Goal: Task Accomplishment & Management: Use online tool/utility

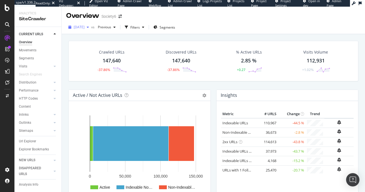
click at [86, 24] on div "[DATE]" at bounding box center [78, 27] width 25 height 8
click at [203, 46] on div "Crawled URLs 147,640 -37.86% Discovered URLs 147,640 -37.86% % Active URLs 2.85…" at bounding box center [213, 61] width 290 height 41
click at [25, 51] on div "Movements" at bounding box center [28, 51] width 18 height 6
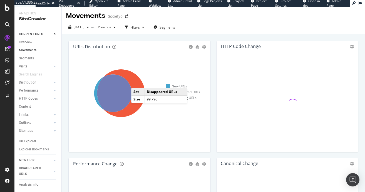
click at [137, 83] on icon at bounding box center [121, 94] width 48 height 48
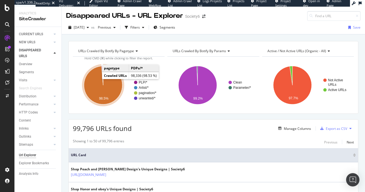
click at [107, 91] on icon "A chart." at bounding box center [103, 85] width 38 height 38
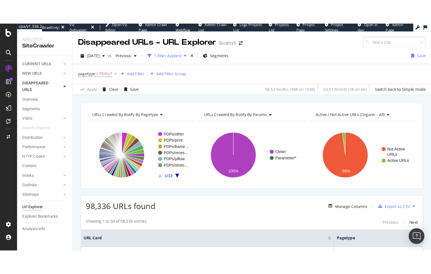
scroll to position [257, 0]
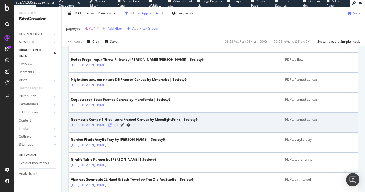
click at [112, 126] on icon at bounding box center [109, 125] width 3 height 3
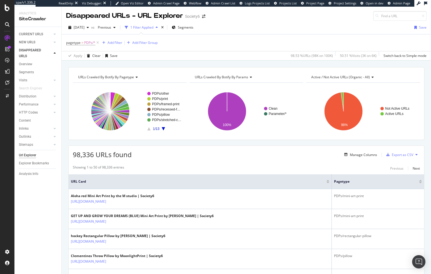
scroll to position [143, 0]
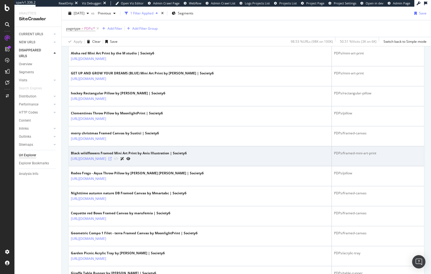
click at [112, 158] on icon at bounding box center [109, 158] width 3 height 3
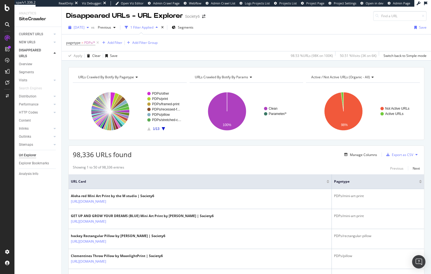
click at [85, 28] on span "2025 Aug. 16th" at bounding box center [79, 27] width 11 height 5
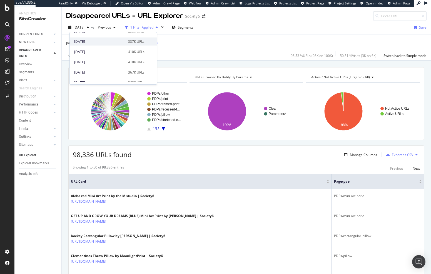
scroll to position [28, 0]
click at [101, 61] on div "2025 Jul. 26th" at bounding box center [99, 60] width 51 height 5
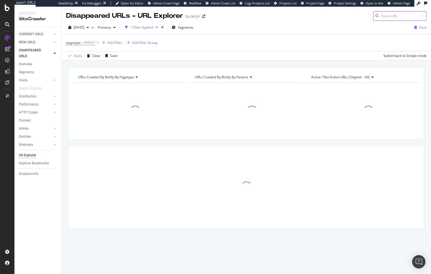
paste input "https://society6.com/collections/canvas-prints"
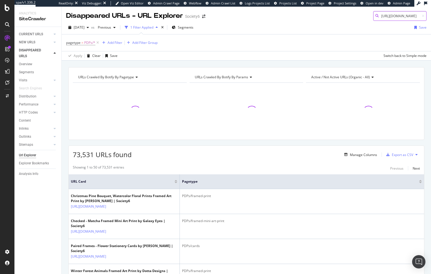
scroll to position [0, 34]
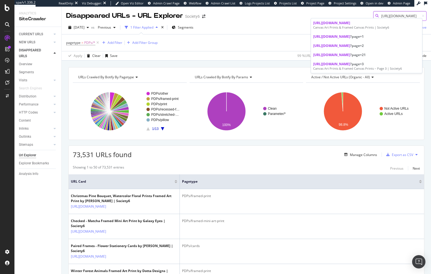
type input "https://society6.com/collections/canvas-prints"
click at [350, 25] on span "https://society6.com/collections/canvas-prints" at bounding box center [331, 23] width 37 height 5
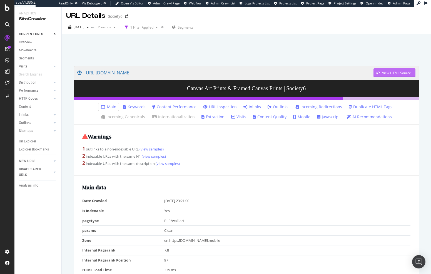
click at [365, 73] on div "View HTML Source" at bounding box center [396, 73] width 29 height 5
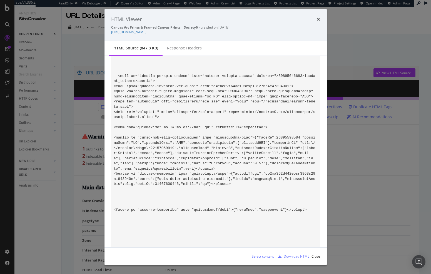
scroll to position [597, 0]
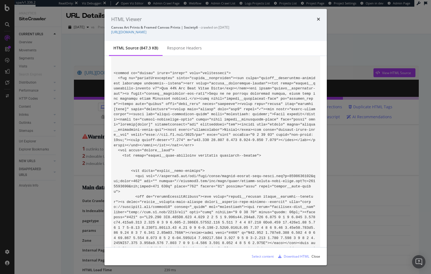
scroll to position [47742, 0]
drag, startPoint x: 195, startPoint y: 150, endPoint x: 234, endPoint y: 189, distance: 55.2
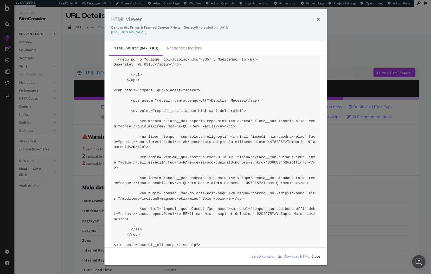
scroll to position [48383, 0]
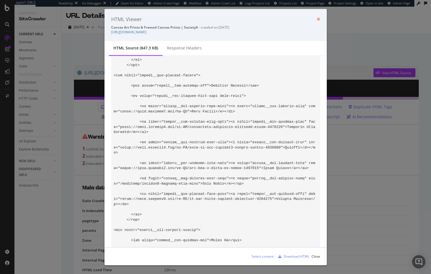
click at [317, 19] on icon "times" at bounding box center [318, 19] width 3 height 4
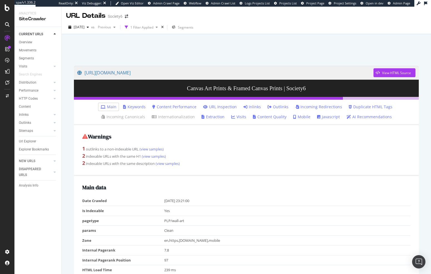
drag, startPoint x: 114, startPoint y: 73, endPoint x: 143, endPoint y: 1, distance: 77.6
click at [0, 0] on div "spa/v1.336.2 ReadOnly: Viz Debugger: Open Viz Editor Admin Crawl Page Webflow A…" at bounding box center [215, 137] width 431 height 274
click at [31, 51] on div "Movements" at bounding box center [28, 51] width 18 height 6
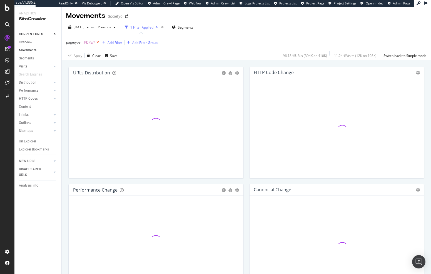
click at [98, 44] on icon at bounding box center [97, 43] width 5 height 6
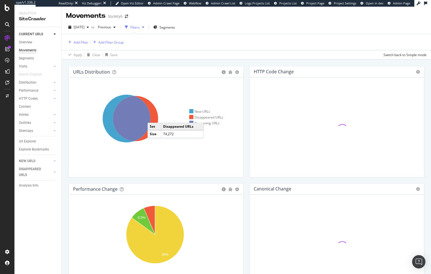
click at [153, 117] on icon at bounding box center [135, 118] width 45 height 45
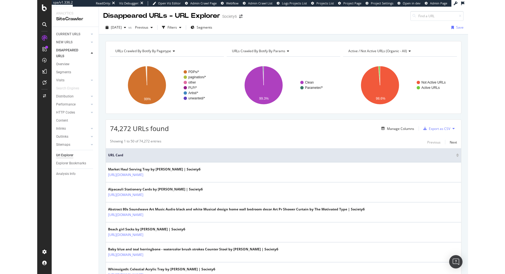
scroll to position [1, 0]
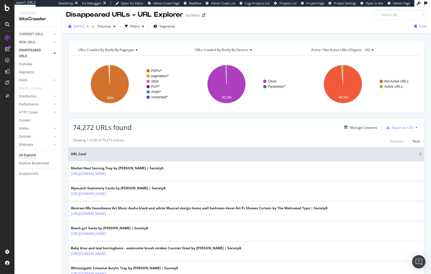
click at [80, 28] on span "2025 Jul. 26th" at bounding box center [79, 26] width 11 height 5
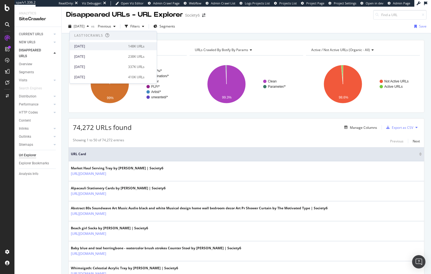
click at [102, 49] on div "2025 Aug. 16th 148K URLs" at bounding box center [113, 46] width 87 height 8
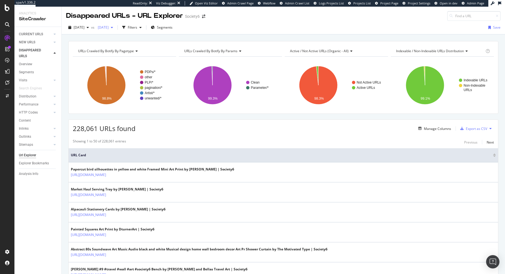
click at [115, 24] on div "2025 Jul. 22nd" at bounding box center [106, 27] width 20 height 8
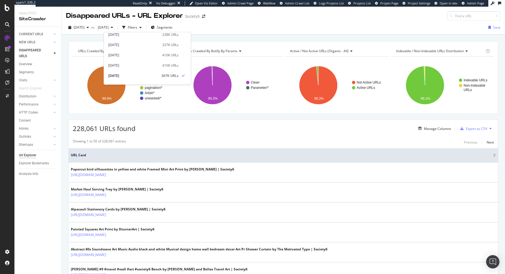
scroll to position [25, 0]
click at [136, 64] on div "2025 Jul. 26th" at bounding box center [133, 63] width 51 height 5
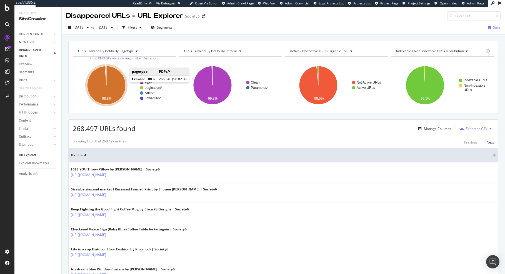
click at [118, 90] on icon "A chart." at bounding box center [106, 85] width 38 height 38
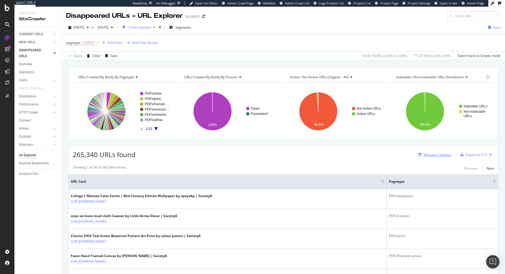
click at [365, 155] on div "Manage Columns" at bounding box center [437, 155] width 27 height 5
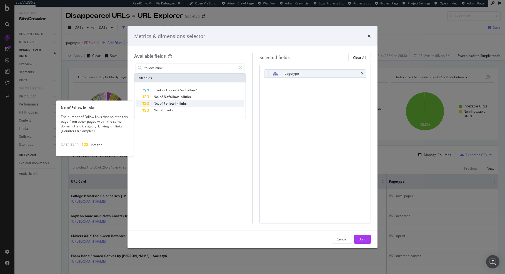
type input "follow inlink"
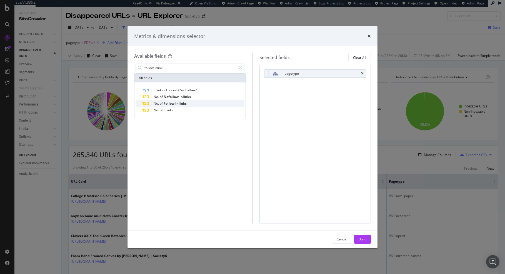
click at [178, 103] on span "Inlinks" at bounding box center [180, 103] width 11 height 5
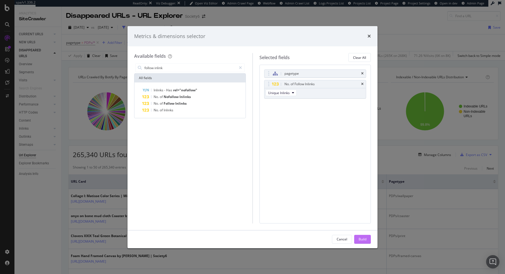
click at [360, 192] on div "Build" at bounding box center [363, 239] width 8 height 5
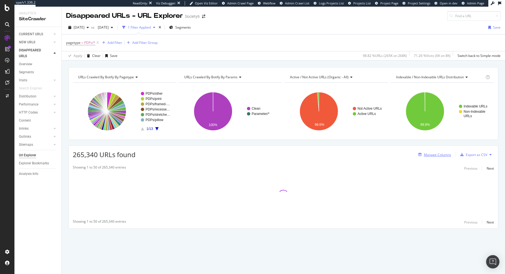
click at [365, 156] on div "Manage Columns" at bounding box center [437, 155] width 27 height 5
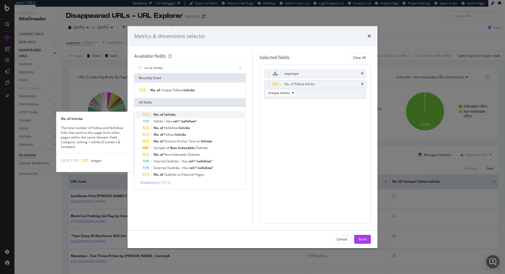
type input "no of inlinks"
click at [158, 111] on div "No. of Inlinks" at bounding box center [193, 114] width 102 height 7
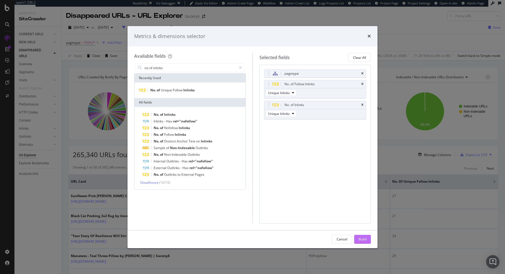
click at [360, 192] on div "Build" at bounding box center [363, 240] width 8 height 8
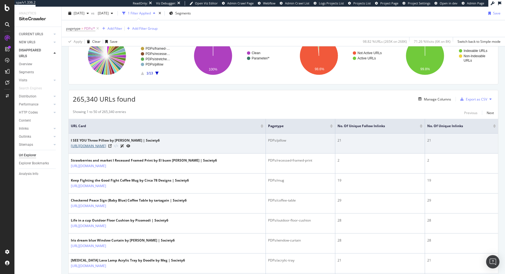
scroll to position [56, 0]
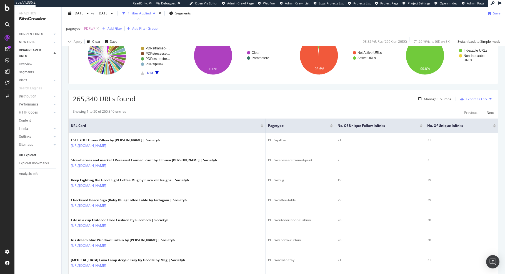
click at [365, 125] on div at bounding box center [421, 124] width 3 height 1
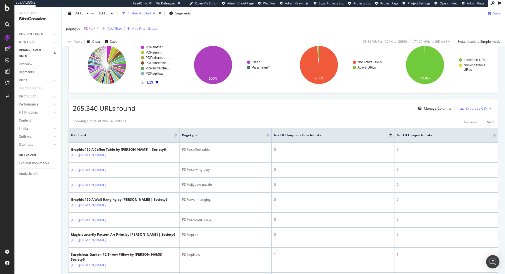
scroll to position [111, 0]
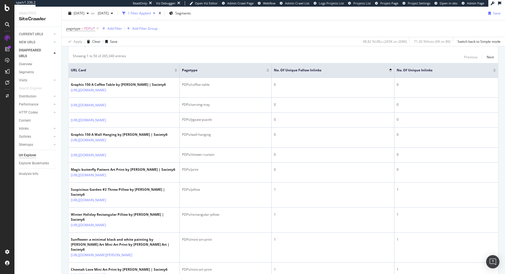
click at [365, 71] on div at bounding box center [391, 71] width 3 height 1
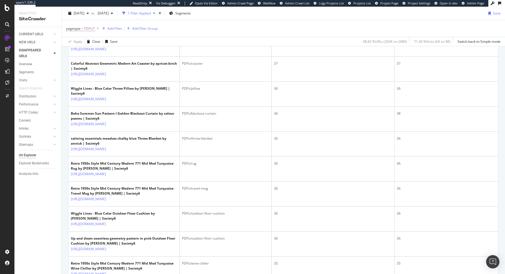
scroll to position [104, 0]
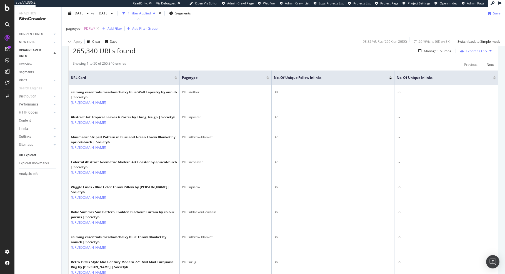
click at [113, 29] on div "Add Filter" at bounding box center [115, 28] width 15 height 5
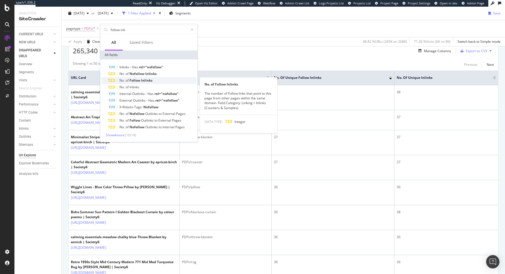
type input "follow inli"
click at [149, 81] on span "Inlinks" at bounding box center [146, 80] width 11 height 5
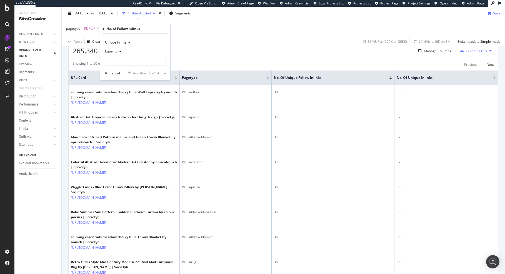
click at [113, 48] on div "Equal to" at bounding box center [135, 51] width 61 height 9
click at [127, 94] on span "Greater than" at bounding box center [118, 92] width 20 height 5
click at [114, 61] on input "number" at bounding box center [135, 61] width 61 height 9
click at [123, 53] on span "Greater than" at bounding box center [115, 51] width 20 height 5
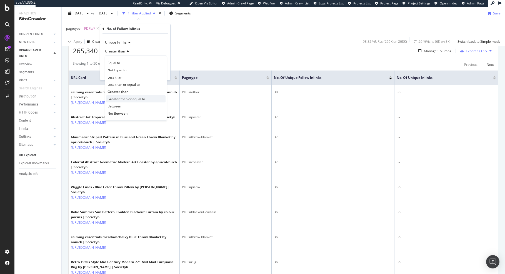
click at [130, 97] on span "Greater than or equal to" at bounding box center [127, 99] width 38 height 5
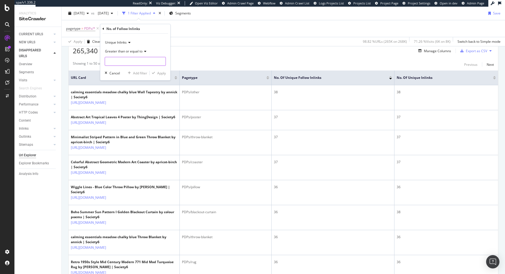
click at [117, 60] on input "number" at bounding box center [135, 61] width 61 height 9
type input "1"
click at [160, 75] on div "Apply" at bounding box center [161, 73] width 9 height 5
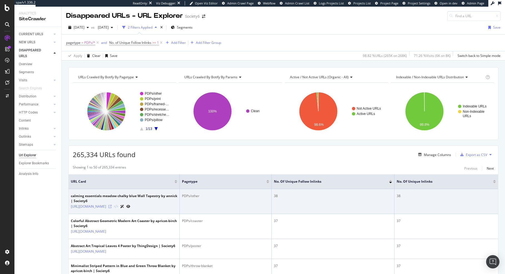
click at [112, 192] on icon at bounding box center [109, 206] width 3 height 3
click at [106, 192] on link "https://society6.com/a/products/calming-essentials-meadow-chalky-blue8943606_ta…" at bounding box center [88, 207] width 35 height 6
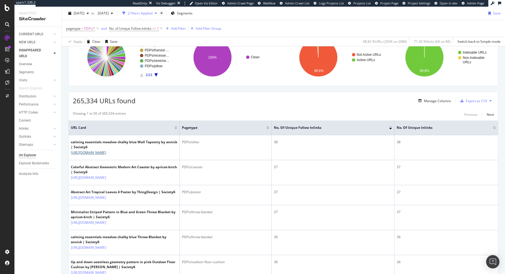
scroll to position [55, 0]
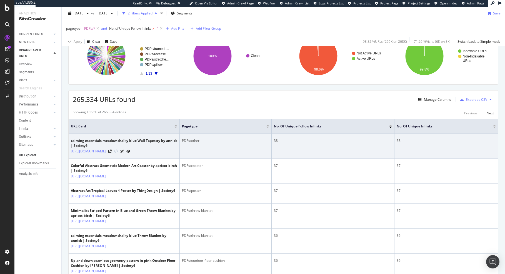
drag, startPoint x: 69, startPoint y: 151, endPoint x: 136, endPoint y: 156, distance: 67.2
click at [136, 156] on td "calming essentials meadow chalky blue Wall Tapestry by annick | Society6 https:…" at bounding box center [124, 146] width 111 height 25
copy link "https://society6.com/a/products/calming-essentials-meadow-chalky-blue8943606_ta…"
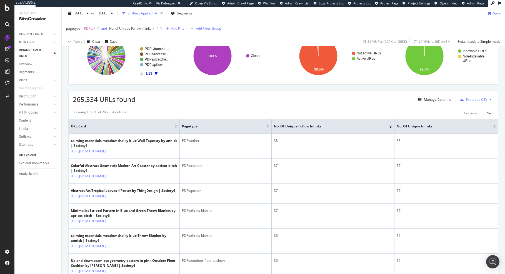
click at [178, 26] on div "Add Filter" at bounding box center [175, 29] width 22 height 6
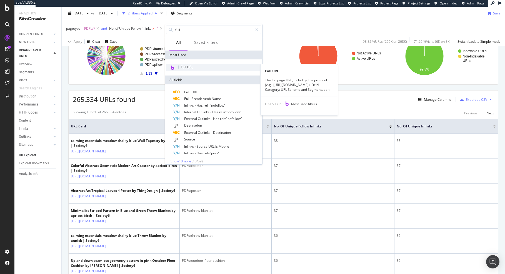
type input "full"
click at [210, 69] on div "Full URL" at bounding box center [213, 67] width 95 height 7
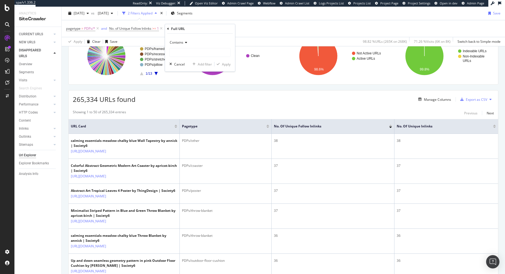
click at [175, 43] on span "Contains" at bounding box center [177, 42] width 14 height 5
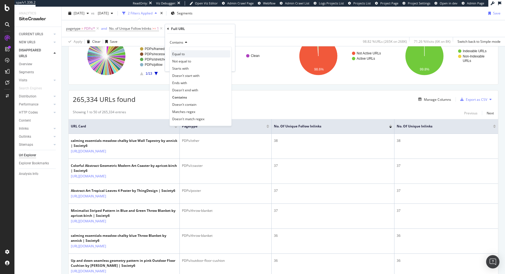
click at [183, 54] on span "Equal to" at bounding box center [178, 54] width 13 height 5
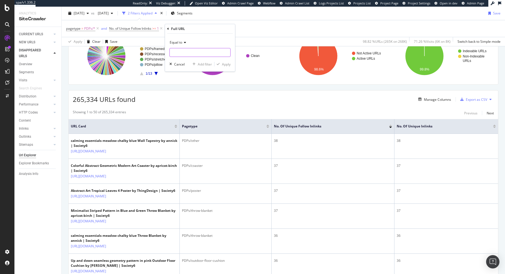
click at [183, 54] on input "text" at bounding box center [200, 52] width 61 height 9
paste input "https://society6.com/a/products/calming-essentials-meadow-chalky-blue8943606_ta…"
type input "https://society6.com/a/products/calming-essentials-meadow-chalky-blue8943606_ta…"
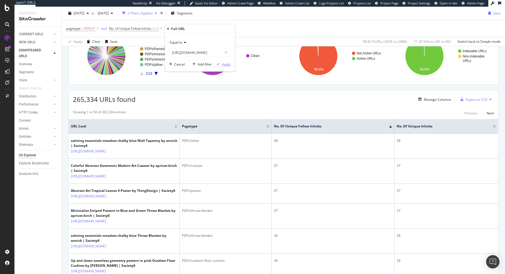
click at [225, 62] on div "Apply" at bounding box center [226, 64] width 9 height 5
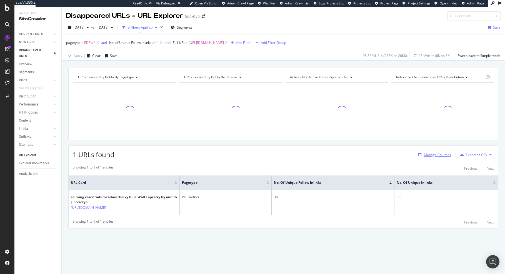
click at [365, 154] on div "Manage Columns" at bounding box center [437, 155] width 27 height 5
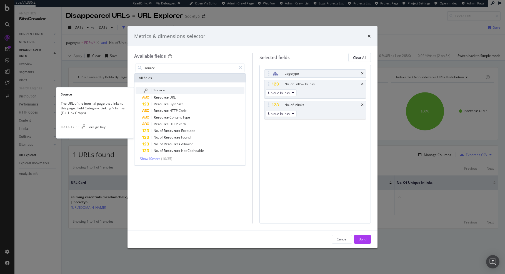
type input "source"
click at [172, 91] on div "Source" at bounding box center [193, 90] width 102 height 7
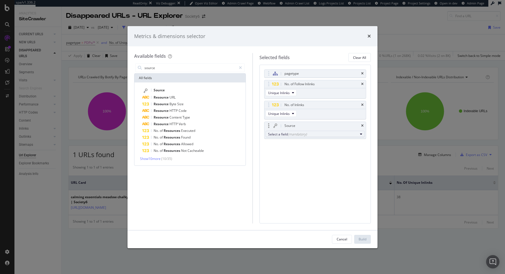
click at [333, 137] on button "Select a field (mandatory)" at bounding box center [316, 134] width 100 height 7
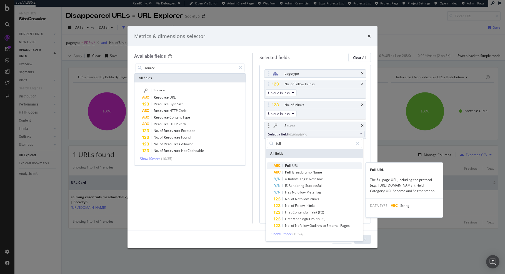
type input "full"
click at [302, 166] on span "Full URL" at bounding box center [318, 166] width 88 height 7
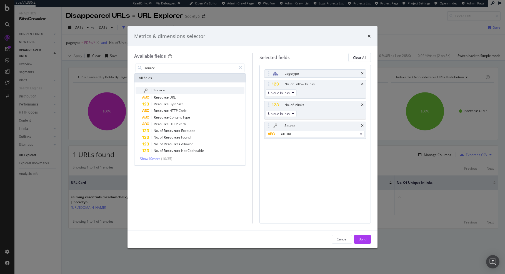
click at [172, 89] on div "Source" at bounding box center [193, 90] width 102 height 7
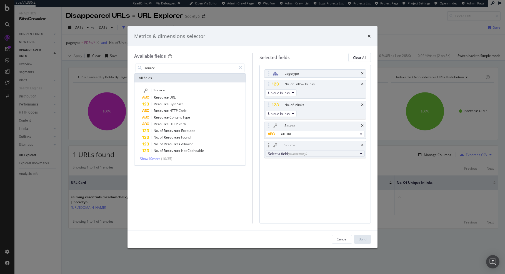
click at [320, 156] on div "Select a field (mandatory)" at bounding box center [313, 154] width 90 height 5
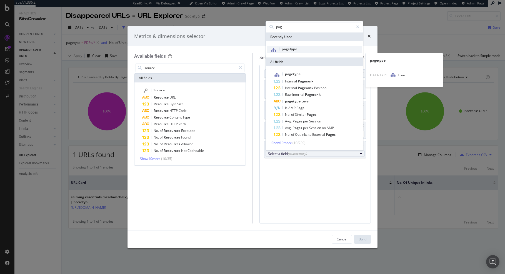
type input "pag"
click at [318, 51] on span "pagetype" at bounding box center [314, 49] width 95 height 7
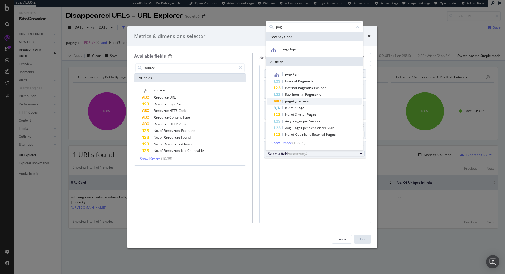
click at [310, 101] on span "pagetype Level" at bounding box center [318, 101] width 88 height 7
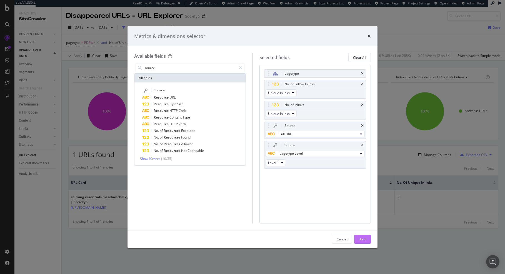
click at [365, 192] on button "Build" at bounding box center [363, 239] width 17 height 9
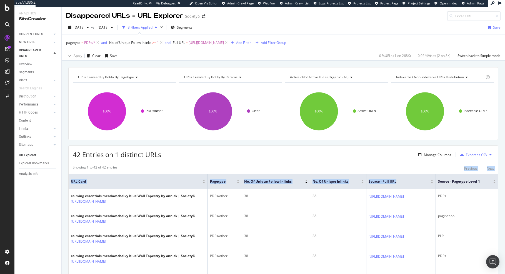
drag, startPoint x: 457, startPoint y: 180, endPoint x: 403, endPoint y: 171, distance: 54.8
click at [365, 171] on div "Showing 1 to 42 of 42 entries Previous Next" at bounding box center [284, 168] width 430 height 7
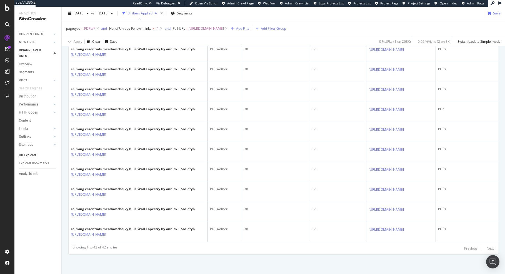
scroll to position [851, 0]
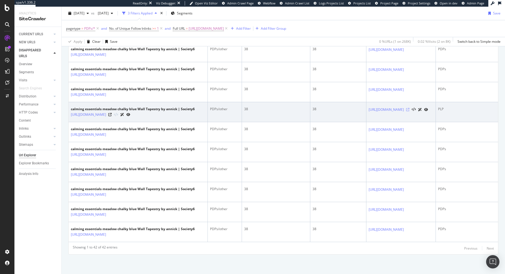
click at [365, 111] on icon at bounding box center [407, 109] width 3 height 3
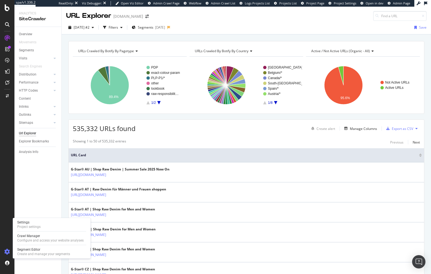
click at [5, 253] on icon at bounding box center [7, 252] width 6 height 6
click at [33, 226] on div "Project settings" at bounding box center [28, 227] width 23 height 4
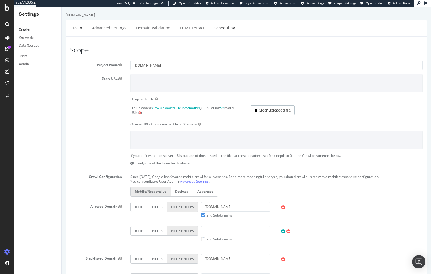
click at [219, 29] on link "Scheduling" at bounding box center [224, 27] width 29 height 15
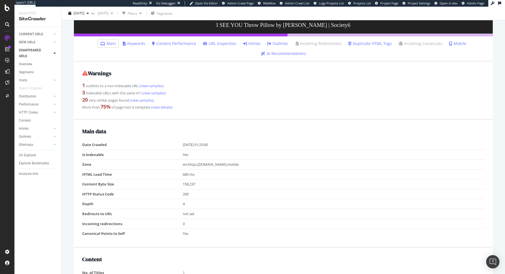
scroll to position [76, 0]
click at [252, 42] on link "Inlinks" at bounding box center [252, 44] width 18 height 6
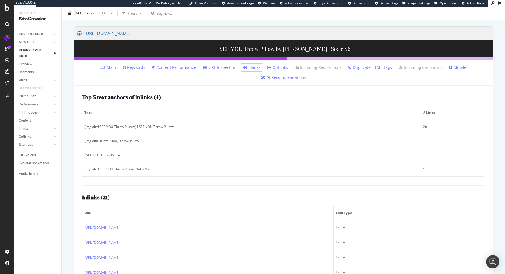
scroll to position [41, 0]
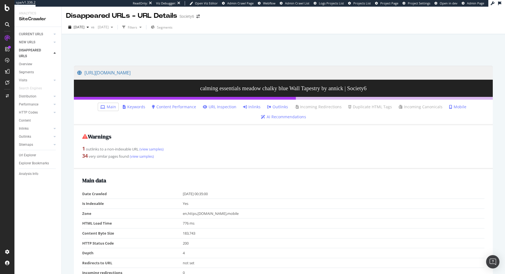
click at [219, 143] on div "Warnings 1 outlinks to a non-indexable URL (view samples) 34 very similar pages…" at bounding box center [283, 147] width 419 height 44
click at [29, 61] on div "SiteCrawler" at bounding box center [31, 63] width 20 height 6
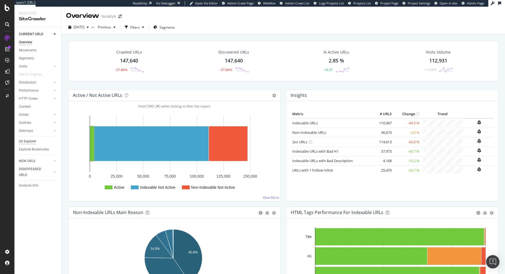
click at [29, 140] on div "Url Explorer" at bounding box center [27, 142] width 17 height 6
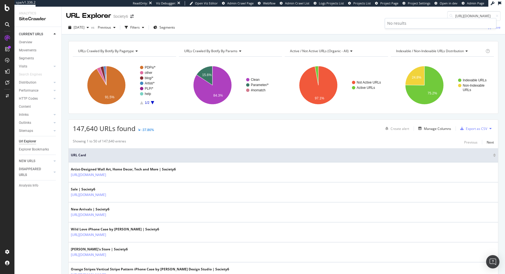
drag, startPoint x: 484, startPoint y: 15, endPoint x: 434, endPoint y: 11, distance: 50.8
click at [434, 11] on div "URL Explorer Society6 https://society6.com/a/collections/tapestries-modern?page…" at bounding box center [284, 14] width 444 height 14
type input "https://society6.com/a/collections/tapestries-modern?page=15"
click at [144, 26] on icon "button" at bounding box center [143, 27] width 2 height 3
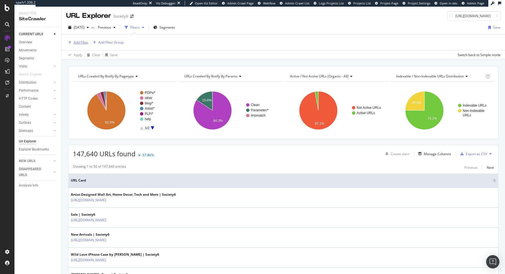
click at [84, 43] on div "Add Filter" at bounding box center [81, 42] width 15 height 5
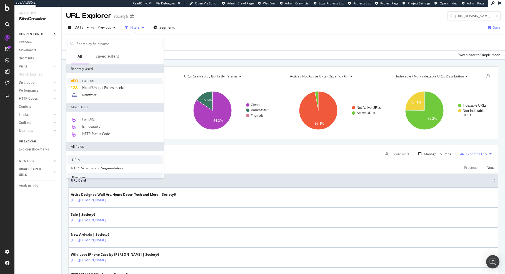
click at [96, 80] on div "Full URL" at bounding box center [115, 81] width 95 height 7
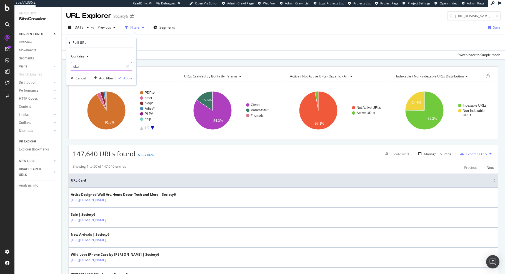
click at [85, 66] on input "sku" at bounding box center [97, 66] width 53 height 9
click at [86, 59] on div "Contains" at bounding box center [101, 56] width 61 height 9
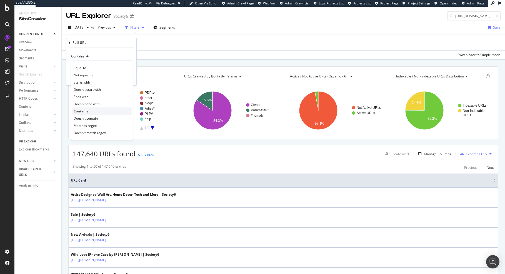
click at [88, 113] on div "Contains" at bounding box center [102, 111] width 60 height 7
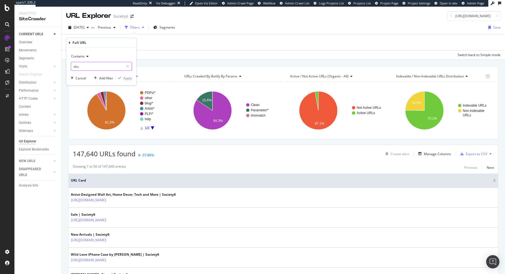
click at [82, 68] on input "sku" at bounding box center [97, 66] width 53 height 9
paste input "https://society6.com/a/collections/tapestries-modern?page="
type input "https://society6.com/a/collections/tapestries-modern?page="
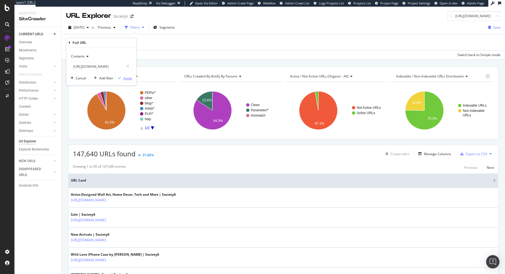
click at [124, 80] on div "Apply" at bounding box center [127, 78] width 9 height 5
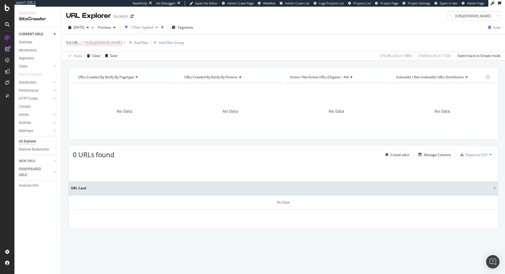
click at [122, 42] on span "^.*https://society6.com/a/collections/tapestries-modern?page=.*$" at bounding box center [102, 43] width 40 height 8
drag, startPoint x: 119, startPoint y: 67, endPoint x: 162, endPoint y: 67, distance: 42.8
click at [162, 67] on body "spa/v1.336.2 ReadOnly: Viz Debugger: Open Viz Editor Admin Crawl Page Webflow A…" at bounding box center [252, 137] width 505 height 274
click at [110, 68] on input "https://society6.com/a/collections/tapestries-modern?page=" at bounding box center [97, 65] width 53 height 9
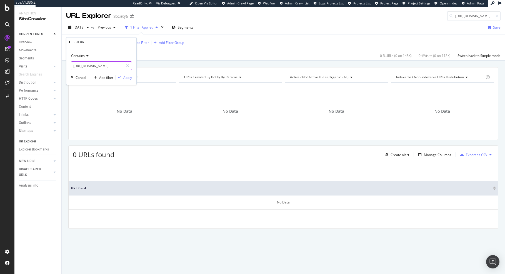
drag, startPoint x: 110, startPoint y: 66, endPoint x: 165, endPoint y: 71, distance: 55.3
click at [165, 71] on body "spa/v1.336.2 ReadOnly: Viz Debugger: Open Viz Editor Admin Crawl Page Webflow A…" at bounding box center [252, 137] width 505 height 274
type input "https://society6.com/a/collections/tapestries-modern"
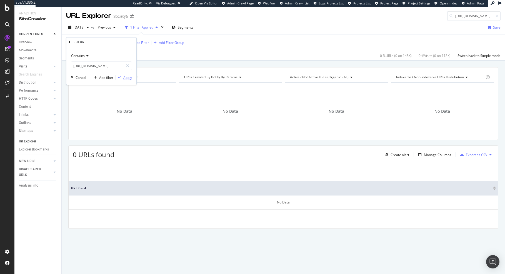
click at [129, 77] on div "Apply" at bounding box center [127, 77] width 9 height 5
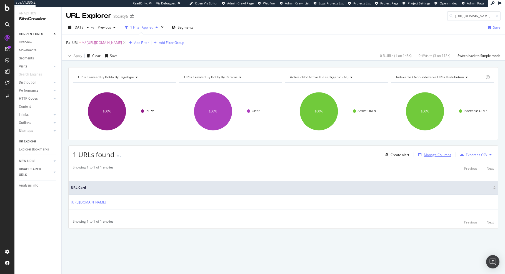
click at [440, 155] on div "Manage Columns" at bounding box center [437, 155] width 27 height 5
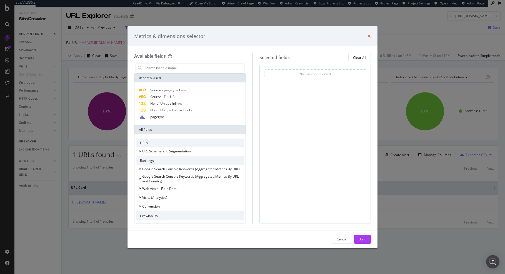
click at [370, 36] on icon "times" at bounding box center [369, 36] width 3 height 4
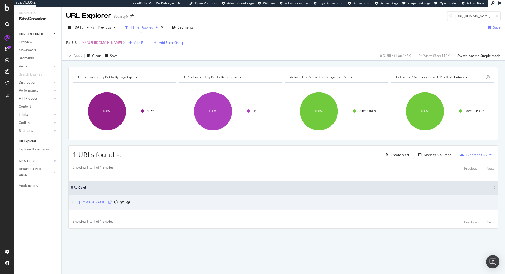
click at [112, 203] on icon at bounding box center [109, 202] width 3 height 3
click at [118, 202] on icon at bounding box center [116, 203] width 4 height 4
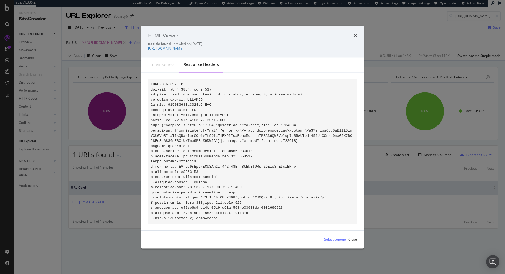
click at [358, 239] on div "Select content Close" at bounding box center [253, 240] width 222 height 18
click at [357, 34] on icon "times" at bounding box center [355, 36] width 3 height 4
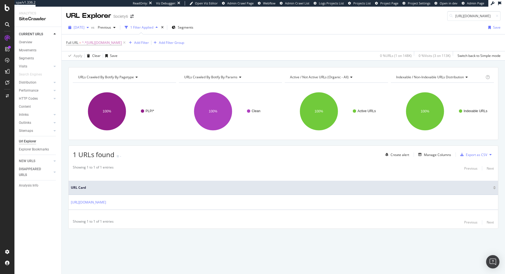
click at [88, 30] on div "2025 Aug. 16th" at bounding box center [78, 27] width 25 height 8
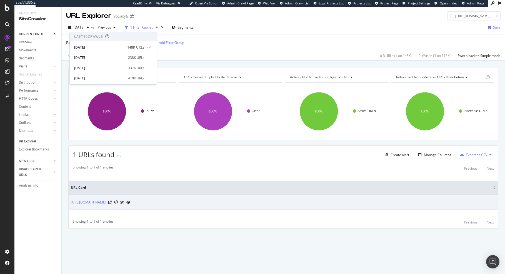
click at [208, 199] on td "https://society6.com/a/collections/tapestries-modern" at bounding box center [284, 202] width 430 height 15
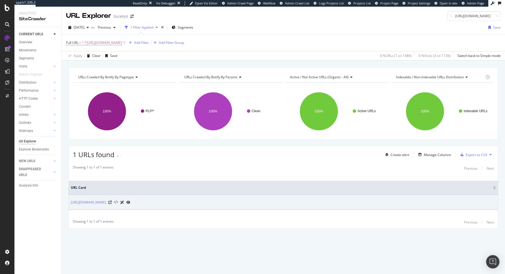
click at [118, 202] on icon at bounding box center [116, 203] width 4 height 4
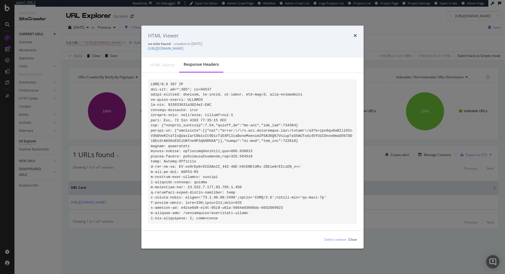
click at [157, 66] on div "HTML source" at bounding box center [162, 65] width 33 height 14
click at [355, 34] on icon "times" at bounding box center [355, 36] width 3 height 4
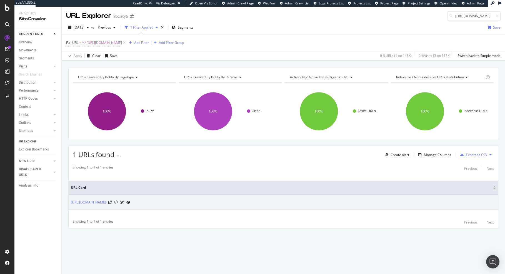
click at [118, 202] on icon at bounding box center [116, 203] width 4 height 4
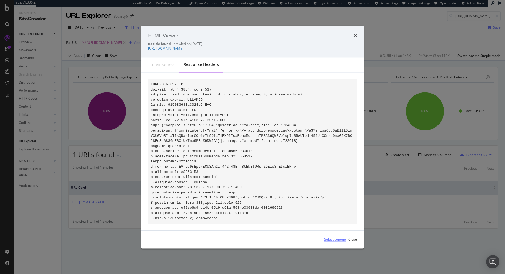
click at [337, 242] on div "Select content" at bounding box center [335, 240] width 22 height 5
click at [159, 65] on div "HTML source" at bounding box center [162, 65] width 24 height 6
click at [353, 32] on div "HTML Viewer" at bounding box center [252, 35] width 209 height 7
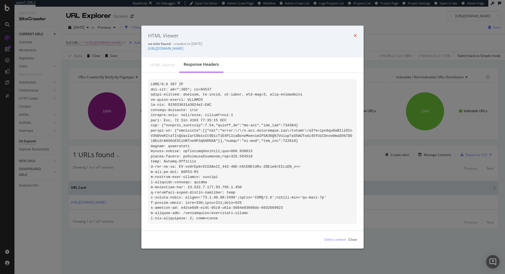
click at [355, 34] on icon "times" at bounding box center [355, 36] width 3 height 4
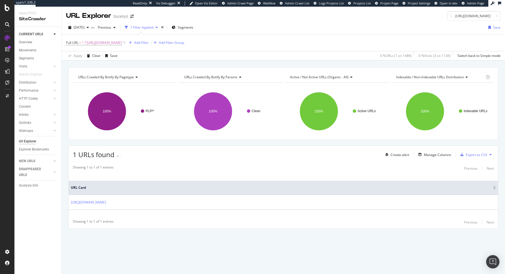
click at [223, 179] on div "URL Card https://society6.com/a/collections/tapestries-modern" at bounding box center [284, 196] width 430 height 42
click at [475, 13] on input "https://society6.com/a/collections/tapestries-modern?page=15" at bounding box center [474, 16] width 53 height 10
paste input "collections/wall-art-blush-pink"
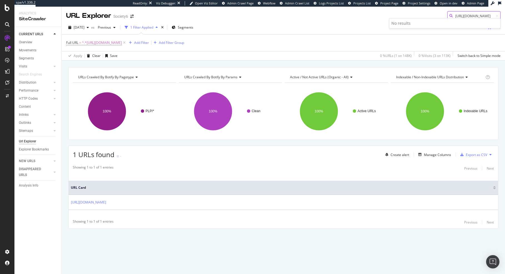
scroll to position [0, 42]
click at [127, 43] on icon at bounding box center [124, 43] width 5 height 6
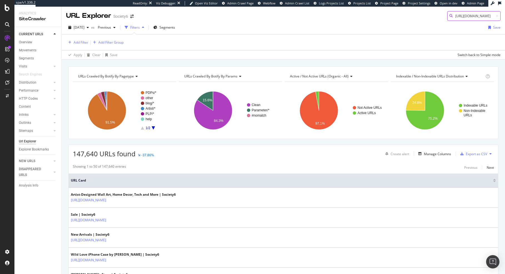
click at [458, 15] on input "https://society6.com/collections/wall-art-blush-pink" at bounding box center [474, 16] width 53 height 10
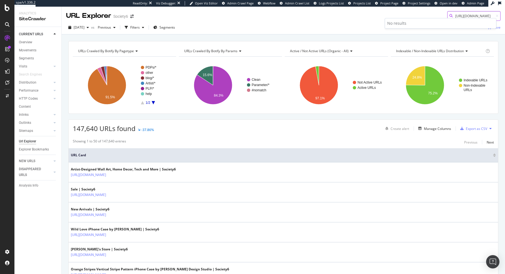
click at [458, 15] on input "https://society6.com/collections/wall-art-blush-pink" at bounding box center [474, 16] width 53 height 10
click at [286, 33] on div "2025 Aug. 16th vs Previous Filters Segments Save" at bounding box center [284, 28] width 444 height 11
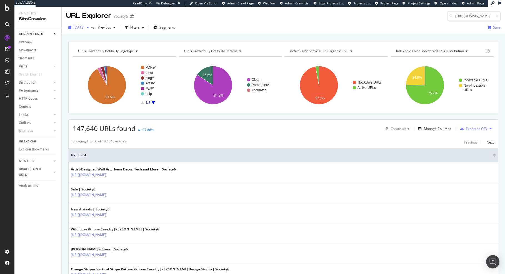
click at [85, 28] on span "2025 Aug. 16th" at bounding box center [79, 27] width 11 height 5
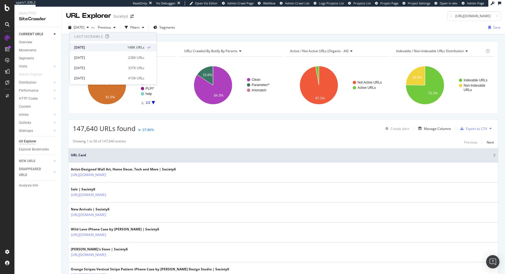
click at [96, 51] on div "2025 Aug. 16th 148K URLs" at bounding box center [113, 47] width 87 height 8
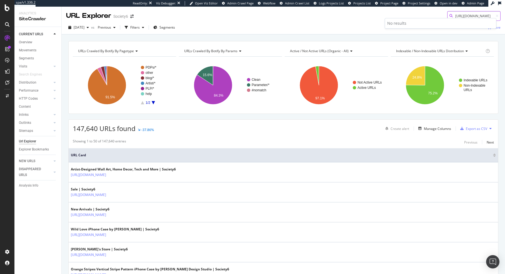
click at [460, 14] on input "https://society6.com/collections/wall-art-blush-pink" at bounding box center [474, 16] width 53 height 10
paste input "collage-sets"
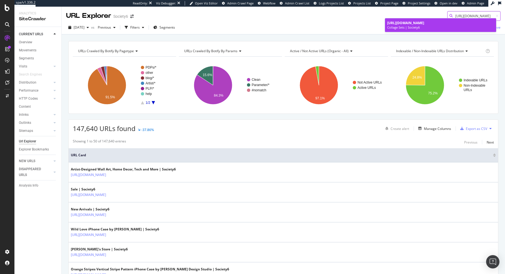
type input "https://society6.com/collections/collage-sets"
click at [425, 21] on span "https://society6.com/collections/collage-sets" at bounding box center [406, 23] width 37 height 5
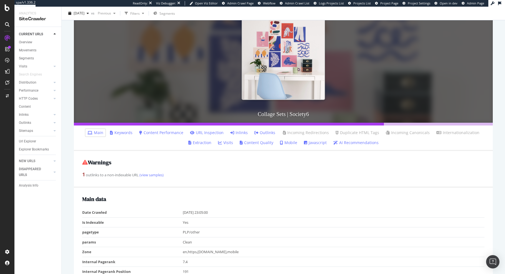
scroll to position [87, 0]
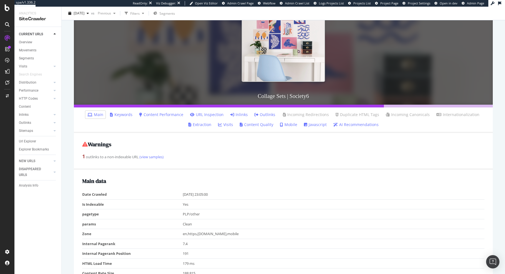
click at [263, 114] on link "Outlinks" at bounding box center [265, 115] width 21 height 6
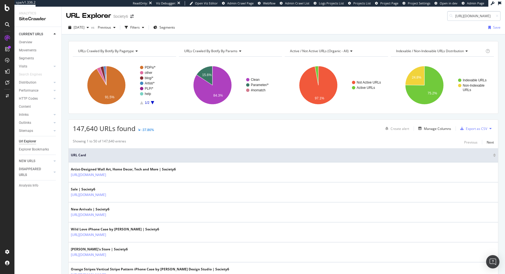
scroll to position [0, 31]
type input "https://society6.com/collections/collage-sets"
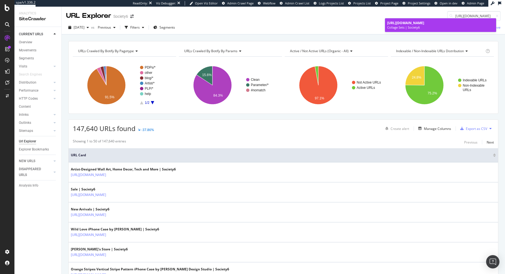
click at [425, 24] on span "https://society6.com/collections/collage-sets" at bounding box center [406, 23] width 37 height 5
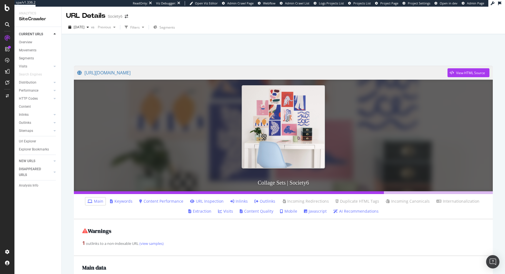
click at [31, 138] on div "Url Explorer" at bounding box center [40, 142] width 43 height 8
click at [30, 140] on div "Url Explorer" at bounding box center [27, 142] width 17 height 6
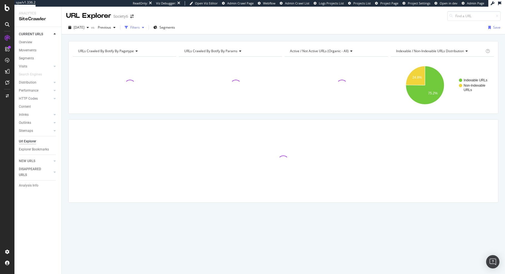
click at [147, 24] on div "Filters" at bounding box center [135, 27] width 24 height 8
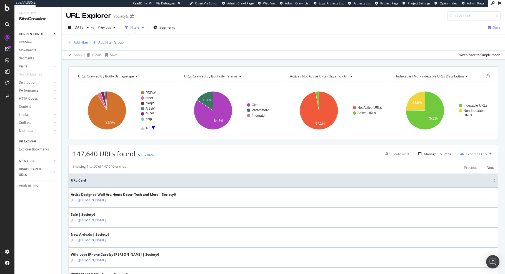
click at [81, 43] on div "Add Filter" at bounding box center [81, 42] width 15 height 5
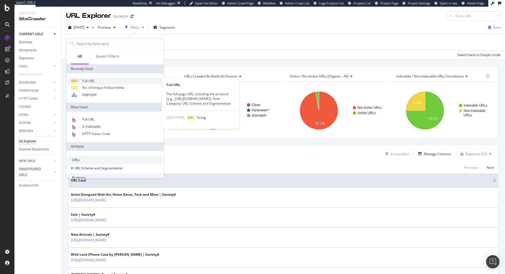
click at [91, 81] on span "Full URL" at bounding box center [88, 81] width 12 height 5
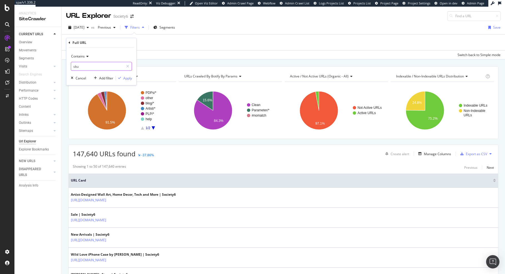
click at [92, 67] on input "sku" at bounding box center [97, 66] width 53 height 9
paste input "https://society6.com/collections/collage-sets"
type input "https://society6.com/collections/collage-sets"
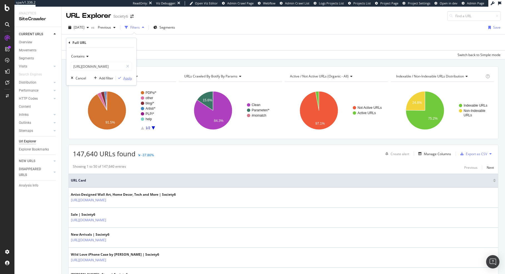
click at [123, 78] on div "Apply" at bounding box center [127, 78] width 9 height 5
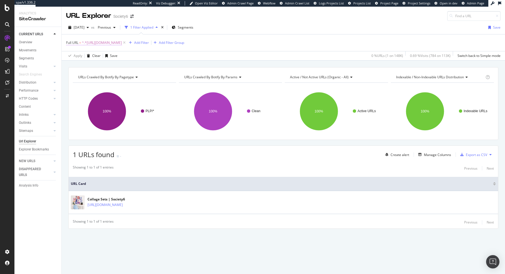
click at [122, 43] on span "^.*https://society6.com/collections/collage-sets.*$" at bounding box center [102, 43] width 40 height 8
click at [93, 66] on input "https://society6.com/collections/collage-sets" at bounding box center [97, 65] width 53 height 9
type input "page="
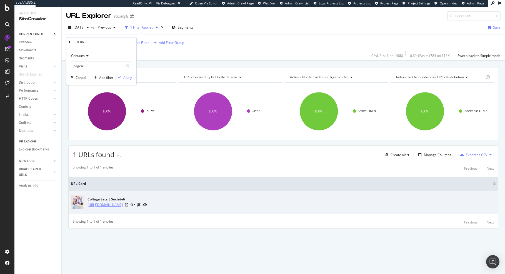
click at [123, 204] on link "https://society6.com/collections/collage-sets" at bounding box center [105, 205] width 35 height 6
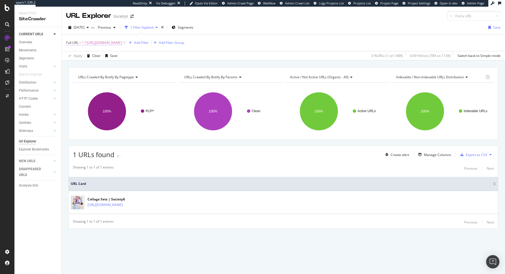
click at [121, 43] on span "^.*https://society6.com/collections/collage-sets.*$" at bounding box center [102, 43] width 40 height 8
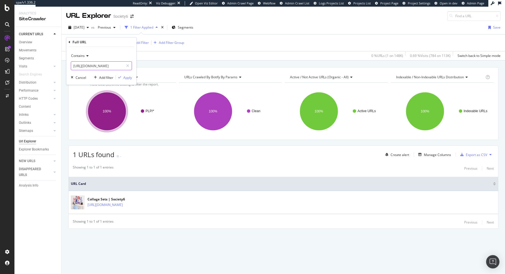
click at [95, 65] on input "https://society6.com/collections/collage-sets" at bounding box center [97, 65] width 53 height 9
paste input "art-prin"
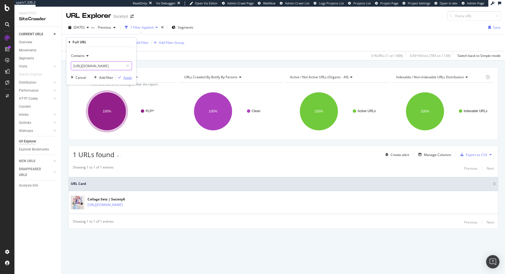
type input "https://society6.com/collections/art-prints"
click at [126, 78] on div "Apply" at bounding box center [127, 77] width 9 height 5
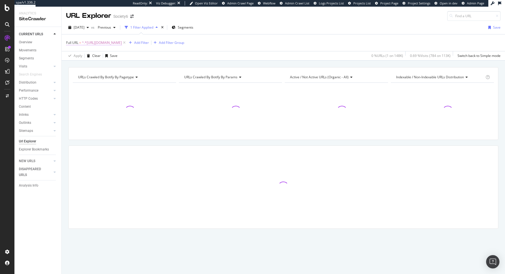
click at [122, 41] on span "^.*https://society6.com/collections/art-prints.*$" at bounding box center [102, 43] width 40 height 8
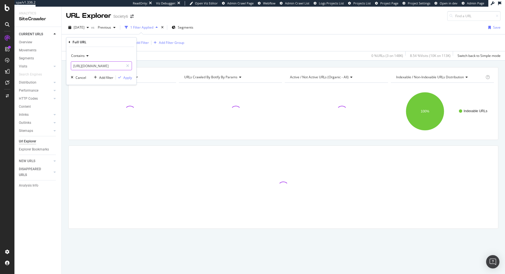
click at [110, 68] on input "https://society6.com/collections/art-prints" at bounding box center [97, 65] width 53 height 9
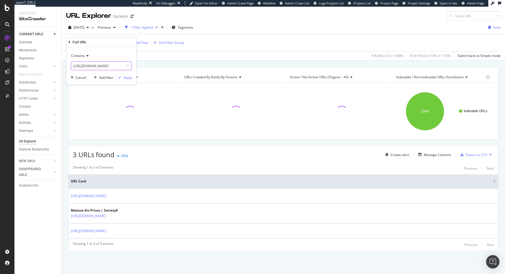
click at [105, 67] on input "https://society6.com/collections/art-prints" at bounding box center [97, 65] width 53 height 9
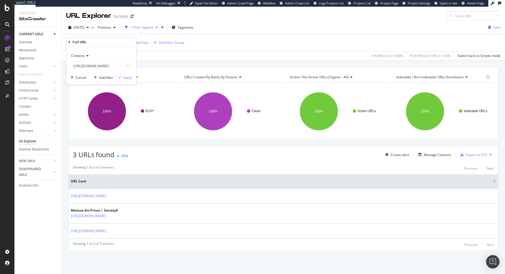
click at [297, 188] on th "URL Card" at bounding box center [284, 182] width 430 height 14
click at [122, 44] on span "^.*https://society6.com/collections/art-prints.*$" at bounding box center [102, 43] width 40 height 8
click at [95, 66] on input "https://society6.com/collections/art-prints" at bounding box center [97, 65] width 53 height 9
click at [96, 65] on input "https://society6.com/collections/art-prints" at bounding box center [97, 65] width 53 height 9
click at [173, 57] on div "Apply Clear Save 0 % URLs ( 3 on 148K ) 8.54 % Visits ( 10K on 113K ) Switch ba…" at bounding box center [284, 55] width 444 height 9
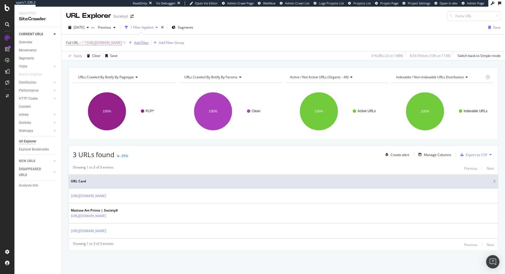
click at [149, 44] on div "Add Filter" at bounding box center [141, 42] width 15 height 5
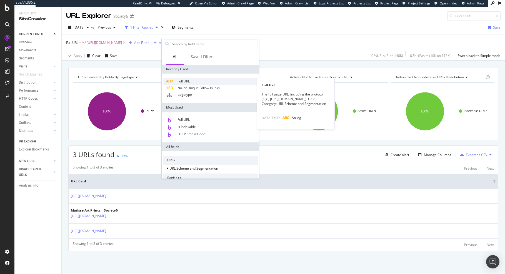
click at [186, 81] on span "Full URL" at bounding box center [184, 81] width 12 height 5
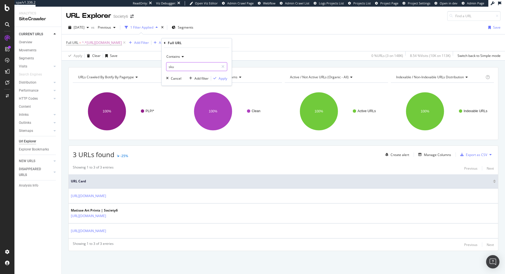
click at [177, 65] on input "sku" at bounding box center [193, 66] width 53 height 9
paste input "?page=2"
type input "?page="
click at [222, 79] on div "Apply" at bounding box center [223, 78] width 9 height 5
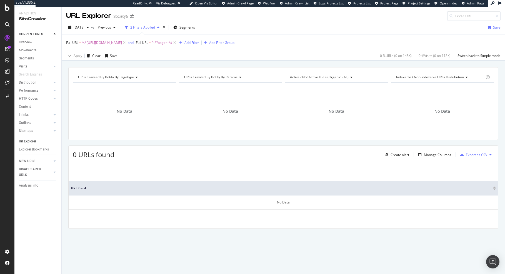
click at [236, 144] on div "URLs Crawled By Botify By pagetype Chart (by Value) Table Expand Export as CSV …" at bounding box center [284, 157] width 444 height 181
click at [122, 41] on span "^.*https://society6.com/collections/art-prints.*$" at bounding box center [102, 43] width 40 height 8
click at [107, 66] on input "https://society6.com/collections/art-prints" at bounding box center [97, 65] width 53 height 9
click at [188, 56] on div "Apply Clear Save 0 % URLs ( 0 on 148K ) 0 % Visits ( 0 on 113K ) Switch back to…" at bounding box center [284, 55] width 444 height 9
click at [127, 43] on icon at bounding box center [124, 43] width 5 height 6
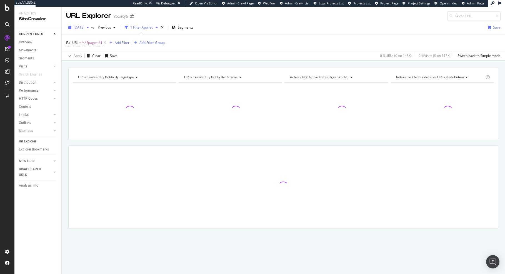
click at [83, 26] on span "2025 Aug. 16th" at bounding box center [79, 27] width 11 height 5
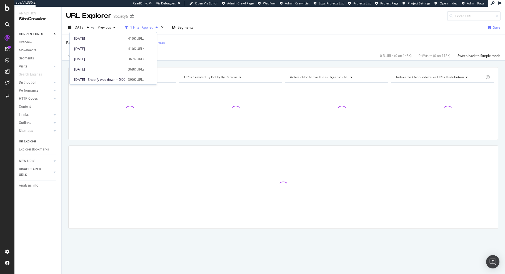
scroll to position [40, 0]
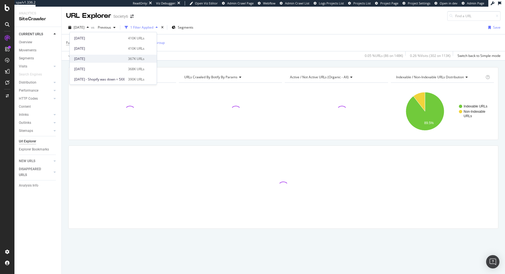
click at [115, 60] on div "2025 Jul. 22nd" at bounding box center [99, 58] width 51 height 5
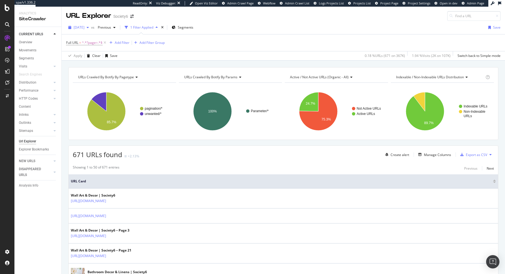
click at [85, 28] on span "2025 Jul. 22nd" at bounding box center [79, 27] width 11 height 5
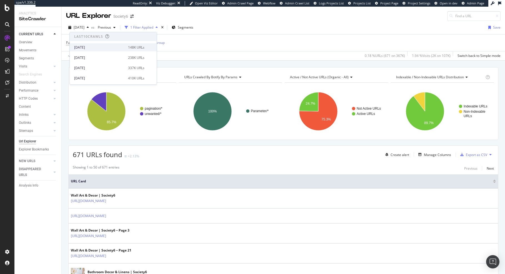
click at [97, 49] on div "2025 Aug. 16th" at bounding box center [99, 47] width 51 height 5
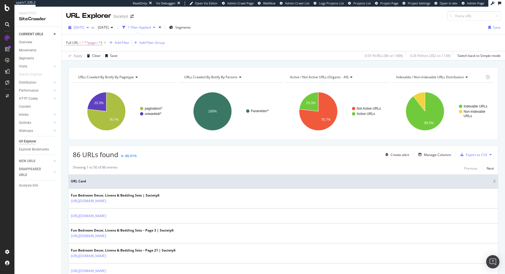
click at [81, 28] on span "2025 Aug. 16th" at bounding box center [79, 27] width 11 height 5
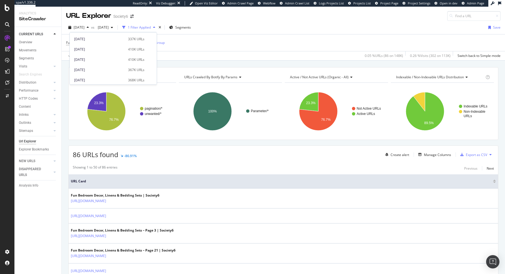
scroll to position [28, 0]
click at [118, 53] on div "2025 Aug. 2nd 410K URLs" at bounding box center [113, 50] width 87 height 8
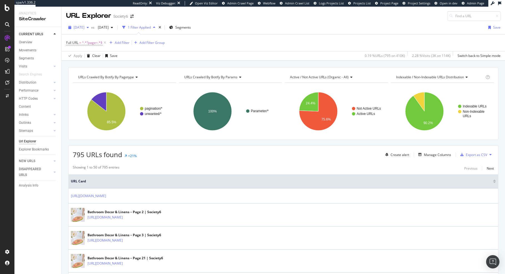
click at [85, 27] on span "2025 Aug. 2nd" at bounding box center [79, 27] width 11 height 5
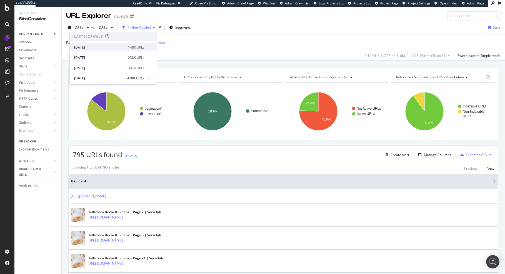
click at [100, 48] on div "2025 Aug. 16th" at bounding box center [99, 47] width 51 height 5
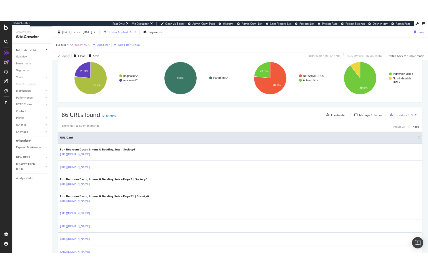
scroll to position [44, 0]
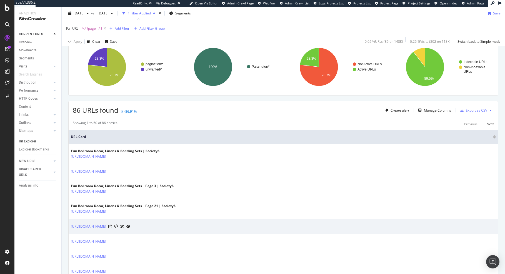
drag, startPoint x: 69, startPoint y: 227, endPoint x: 137, endPoint y: 226, distance: 67.8
click at [137, 226] on td "https://society6.com/collections/bathroom?page=1" at bounding box center [284, 226] width 430 height 15
copy link "https://society6.com/collections/bathroom"
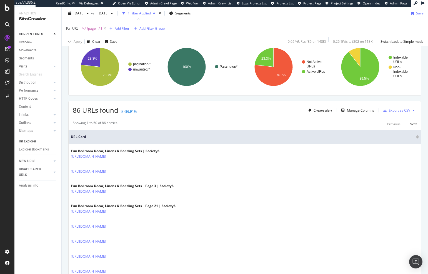
click at [120, 28] on div "Add Filter" at bounding box center [122, 28] width 15 height 5
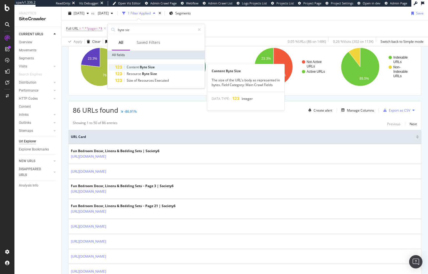
type input "byte siz"
click at [143, 69] on span "Byte" at bounding box center [144, 67] width 8 height 5
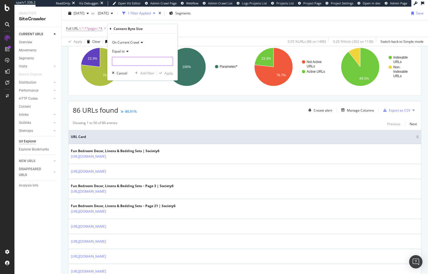
click at [129, 63] on input "number" at bounding box center [142, 61] width 61 height 9
type input "0"
click at [163, 74] on div "button" at bounding box center [161, 72] width 8 height 3
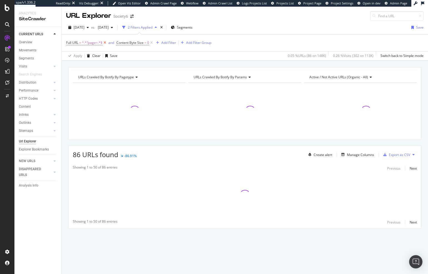
click at [106, 43] on icon at bounding box center [105, 43] width 5 height 6
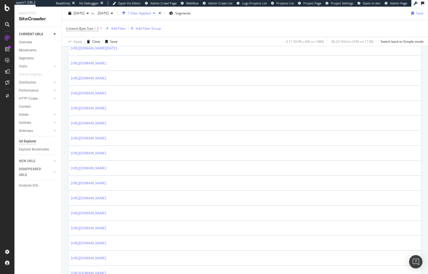
scroll to position [326, 0]
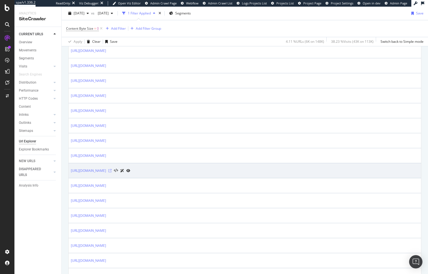
click at [112, 173] on icon at bounding box center [109, 170] width 3 height 3
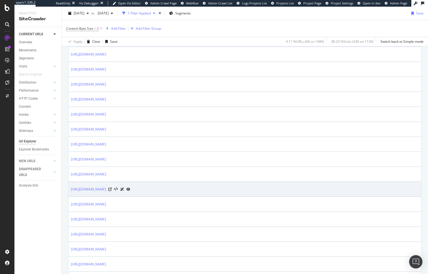
scroll to position [506, 0]
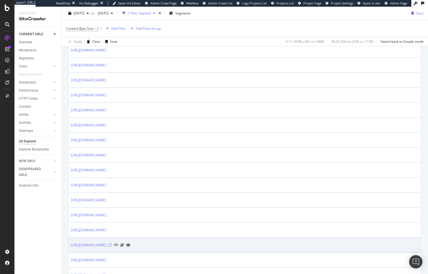
click at [112, 247] on icon at bounding box center [109, 245] width 3 height 3
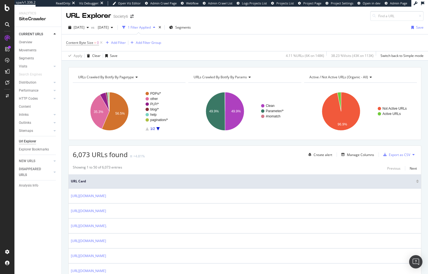
scroll to position [627, 0]
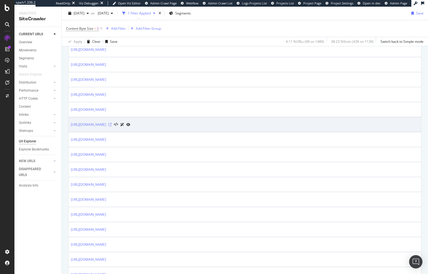
click at [112, 127] on icon at bounding box center [109, 124] width 3 height 3
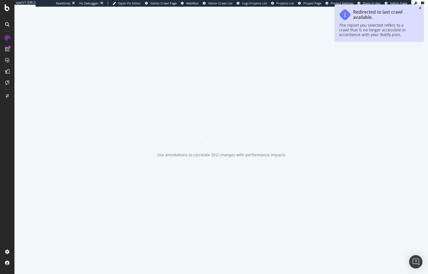
click at [421, 8] on icon "close toast" at bounding box center [420, 8] width 3 height 3
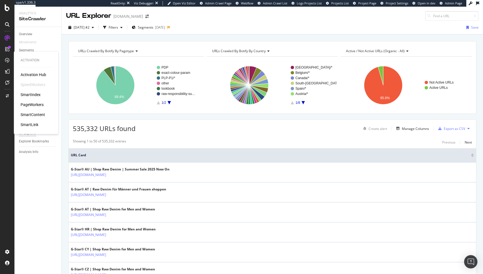
click at [33, 105] on div "PageWorkers" at bounding box center [32, 105] width 23 height 6
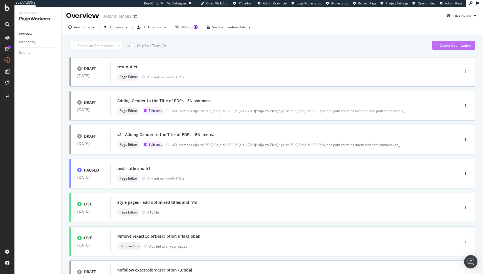
click at [428, 46] on icon "button" at bounding box center [436, 45] width 3 height 3
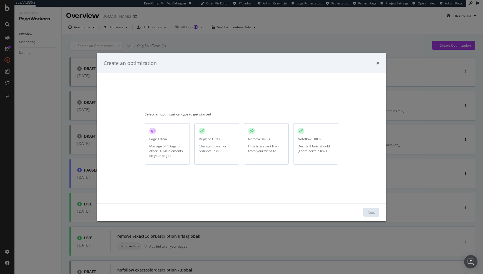
click at [153, 145] on div "Manage SEO tags or other HTML elements on your pages" at bounding box center [167, 151] width 36 height 14
click at [369, 214] on div "Next" at bounding box center [371, 212] width 7 height 5
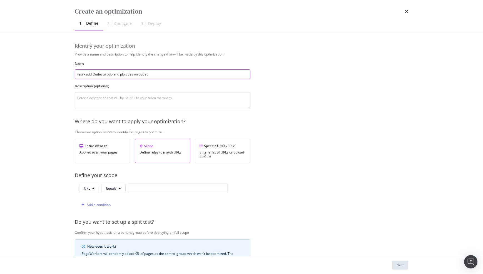
type input "test - add Outlet to pdp and plp titles on outlet"
click at [109, 191] on button "Equals" at bounding box center [113, 188] width 24 height 9
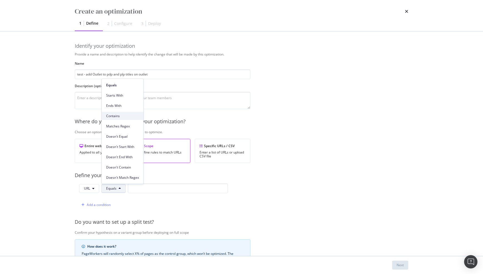
click at [119, 117] on span "Contains" at bounding box center [122, 116] width 33 height 5
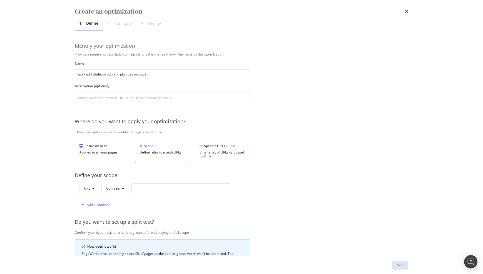
drag, startPoint x: 144, startPoint y: 194, endPoint x: 144, endPoint y: 191, distance: 2.8
click at [144, 191] on div "URL Contains" at bounding box center [155, 190] width 152 height 12
click at [144, 191] on input "modal" at bounding box center [181, 189] width 100 height 10
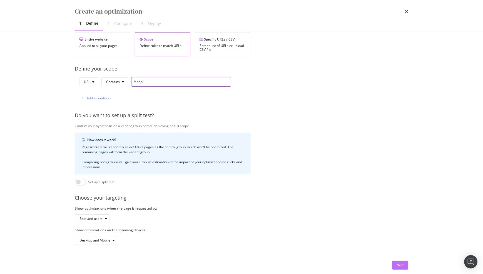
type input "/shop/"
click at [399, 264] on div "Next" at bounding box center [400, 265] width 7 height 5
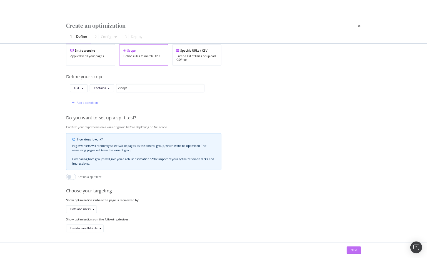
scroll to position [0, 0]
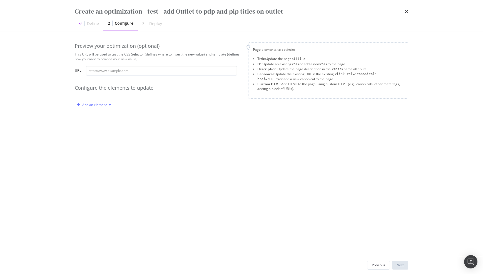
click at [102, 105] on div "Add an element" at bounding box center [94, 104] width 24 height 3
click at [101, 118] on div "Title" at bounding box center [97, 115] width 38 height 7
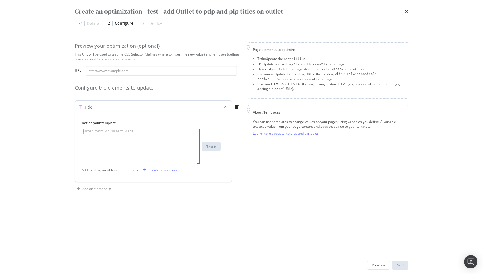
click at [136, 148] on div "modal" at bounding box center [140, 151] width 117 height 44
click at [133, 142] on div "modal" at bounding box center [140, 151] width 117 height 44
click at [164, 169] on div "Create new variable" at bounding box center [163, 170] width 31 height 5
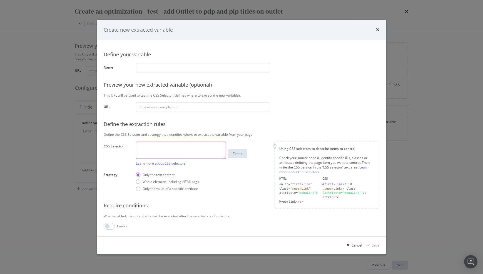
click at [158, 146] on textarea "modal" at bounding box center [181, 150] width 90 height 17
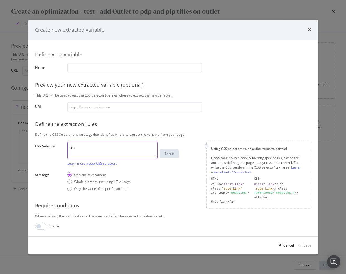
type textarea "title"
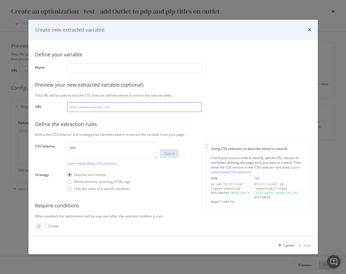
click at [79, 108] on input "modal" at bounding box center [134, 107] width 134 height 10
paste input "https://www.g-star.com/en_gr/shop/men/jeans/d25742-a634-c239"
type input "https://www.g-star.com/en_gr/shop/men/jeans/d25742-a634-c239"
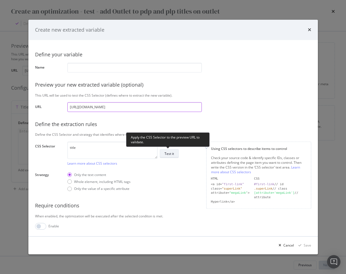
type input "https://www.g-star.com/en_gr/shop/men/jeans/d25742-a634-c239"
click at [168, 157] on div "Test it" at bounding box center [168, 154] width 9 height 8
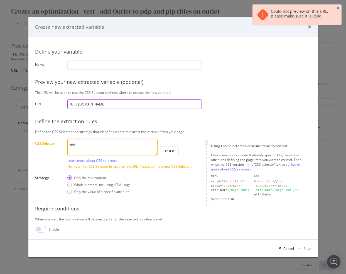
click at [139, 105] on input "https://www.g-star.com/en_gr/shop/men/jeans/d25742-a634-c239" at bounding box center [134, 104] width 134 height 10
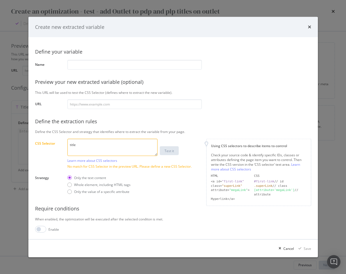
click at [135, 152] on textarea "title" at bounding box center [112, 147] width 90 height 17
click at [78, 103] on input "modal" at bounding box center [134, 104] width 134 height 10
click at [95, 145] on textarea "title" at bounding box center [112, 147] width 90 height 17
click at [89, 107] on input "modal" at bounding box center [134, 104] width 134 height 10
click at [73, 69] on input "modal" at bounding box center [134, 65] width 134 height 10
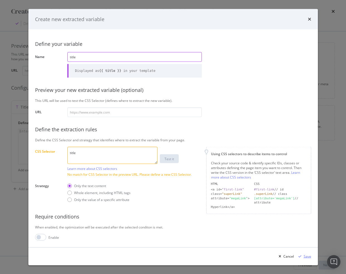
type input "title"
click at [304, 257] on div "Save" at bounding box center [307, 256] width 8 height 5
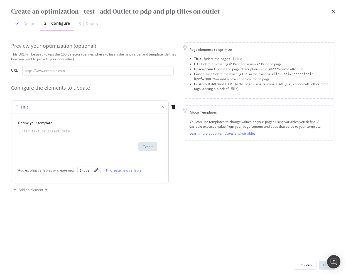
click at [85, 145] on div "modal" at bounding box center [76, 151] width 117 height 44
paste textarea "{% endif %}"
type textarea "{% endif %}"
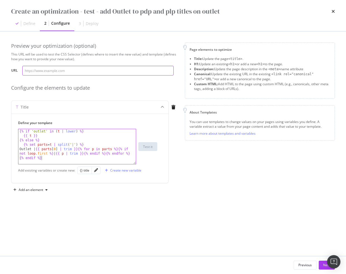
click at [87, 72] on input "modal" at bounding box center [97, 71] width 151 height 10
click at [61, 75] on input "modal" at bounding box center [97, 71] width 151 height 10
paste input "https://www.g-star.com/en_gr/shop/men/jeans/d25742-a634-c239"
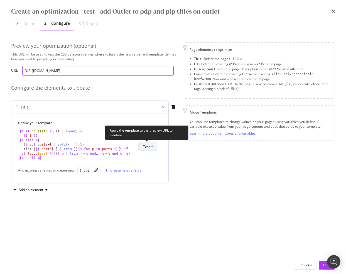
type input "https://www.g-star.com/en_gr/shop/men/jeans/d25742-a634-c239"
click at [145, 143] on div "Test it" at bounding box center [147, 147] width 9 height 8
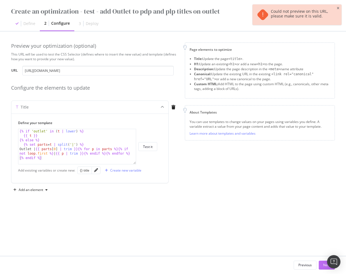
click at [323, 267] on div "Next" at bounding box center [326, 265] width 7 height 5
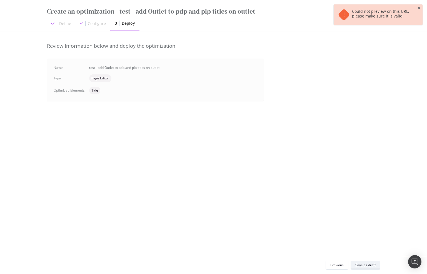
click at [359, 269] on div "Save as draft" at bounding box center [366, 266] width 20 height 8
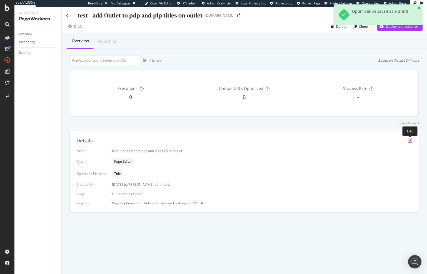
click at [410, 140] on icon "pen-to-square" at bounding box center [410, 140] width 4 height 4
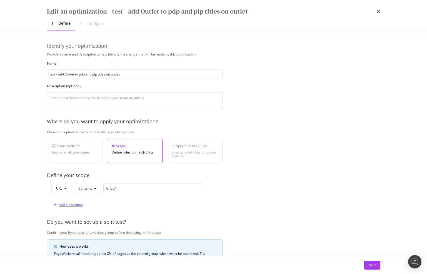
click at [67, 204] on div "Add a condition" at bounding box center [71, 205] width 24 height 5
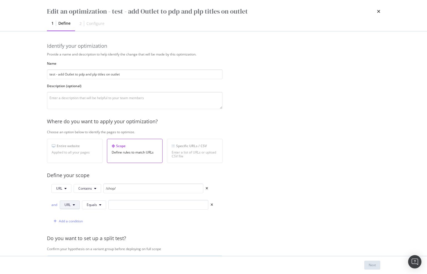
click at [73, 206] on icon "modal" at bounding box center [74, 205] width 2 height 3
click at [75, 239] on span "Host" at bounding box center [74, 236] width 19 height 5
click at [100, 204] on icon "modal" at bounding box center [101, 205] width 2 height 3
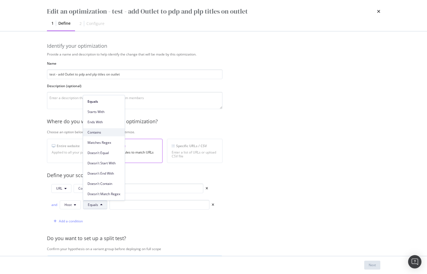
click at [98, 132] on span "Contains" at bounding box center [104, 132] width 33 height 5
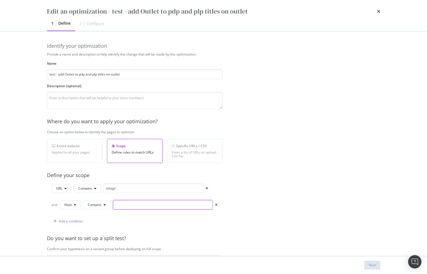
click at [124, 206] on input "modal" at bounding box center [163, 205] width 100 height 10
type input "outlet."
click at [377, 267] on button "Next" at bounding box center [373, 265] width 16 height 9
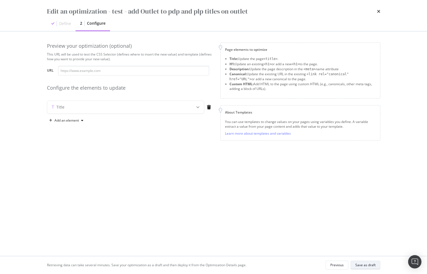
click at [376, 267] on button "Save as draft" at bounding box center [366, 265] width 30 height 9
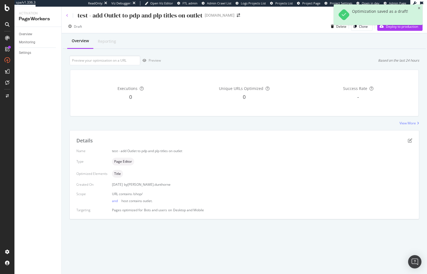
click at [66, 16] on icon at bounding box center [67, 15] width 2 height 3
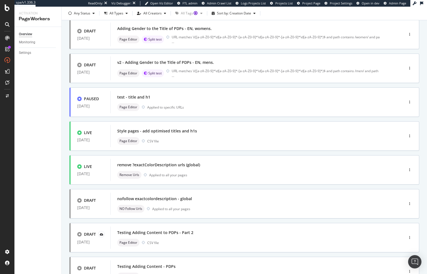
scroll to position [105, 0]
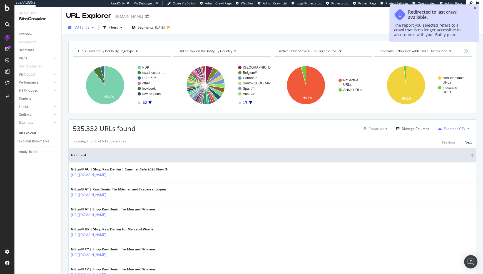
click at [90, 28] on span "[DATE] #2" at bounding box center [82, 27] width 16 height 5
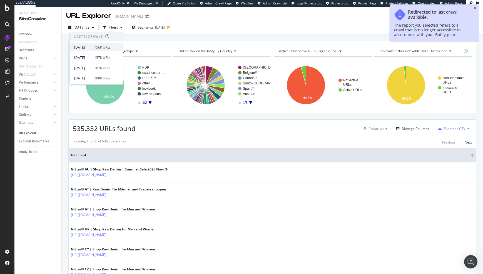
click at [91, 46] on div "2025 Aug. 11th" at bounding box center [82, 47] width 17 height 5
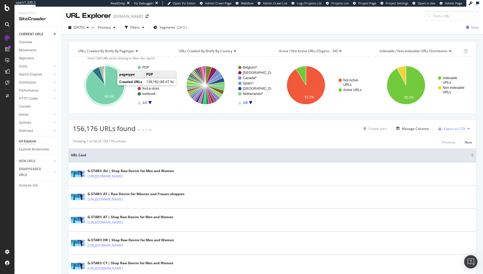
click at [114, 86] on icon "A chart." at bounding box center [105, 85] width 38 height 38
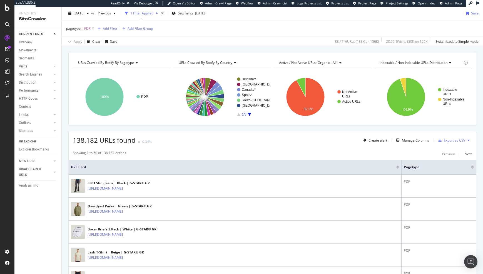
scroll to position [15, 0]
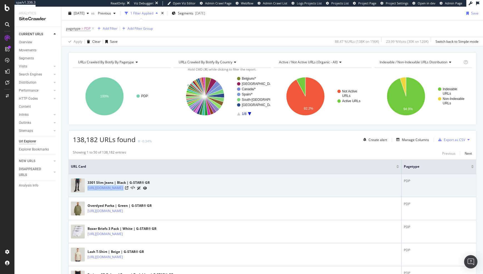
drag, startPoint x: 192, startPoint y: 189, endPoint x: 87, endPoint y: 190, distance: 104.8
click at [87, 190] on div "3301 Slim Jeans | Black | G-STAR® GR https://www.g-star.com/en_gr/shop/men/jean…" at bounding box center [235, 186] width 328 height 14
copy div "[URL][DOMAIN_NAME]"
click at [147, 190] on div at bounding box center [136, 188] width 22 height 6
drag, startPoint x: 86, startPoint y: 188, endPoint x: 151, endPoint y: 190, distance: 65.7
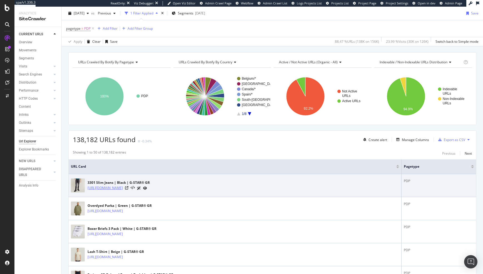
click at [151, 190] on div "3301 Slim Jeans | Black | G-STAR® GR https://www.g-star.com/en_gr/shop/men/jean…" at bounding box center [235, 186] width 328 height 14
click at [150, 189] on div "[URL][DOMAIN_NAME]" at bounding box center [119, 188] width 62 height 6
drag, startPoint x: 191, startPoint y: 189, endPoint x: 88, endPoint y: 189, distance: 102.9
click at [88, 189] on div "[URL][DOMAIN_NAME]" at bounding box center [119, 188] width 62 height 6
copy div "[URL][DOMAIN_NAME]"
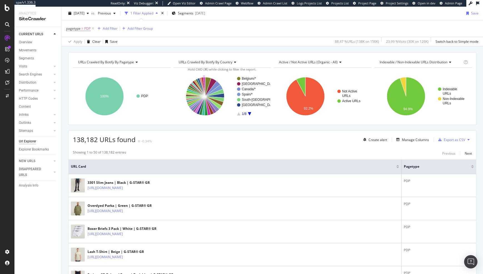
click at [211, 172] on th "URL Card" at bounding box center [235, 167] width 333 height 15
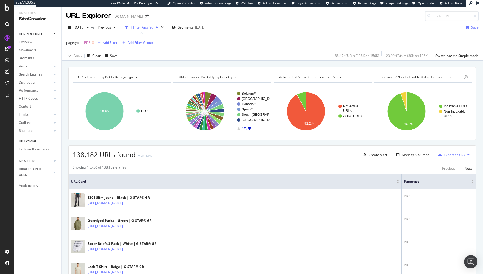
click at [93, 41] on icon at bounding box center [93, 43] width 5 height 6
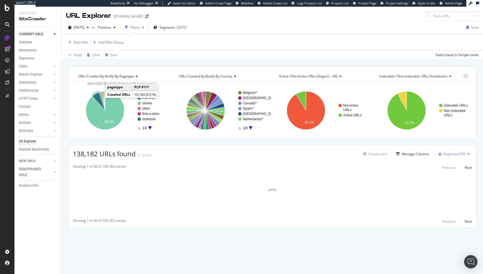
click at [97, 99] on icon "A chart." at bounding box center [98, 101] width 13 height 18
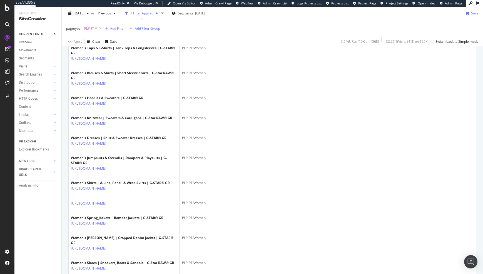
scroll to position [739, 0]
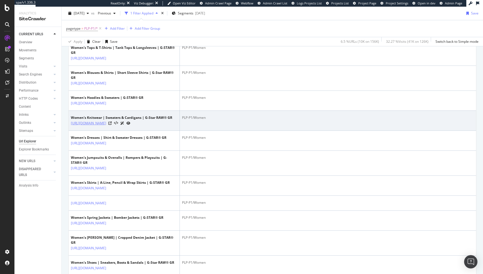
drag, startPoint x: 70, startPoint y: 170, endPoint x: 82, endPoint y: 179, distance: 14.5
click at [82, 131] on td "Women's Knitwear | Sweaters & Cardigans | G-Star RAW® GR https://www.g-star.com…" at bounding box center [124, 121] width 111 height 20
copy link "https://www.g-star.com/en_gr/shop/women/knitwear"
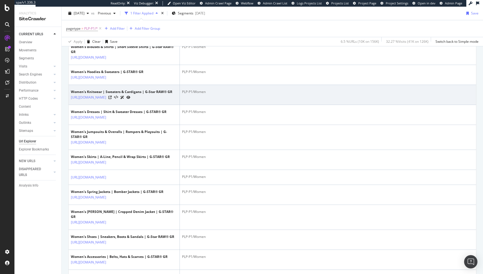
scroll to position [766, 0]
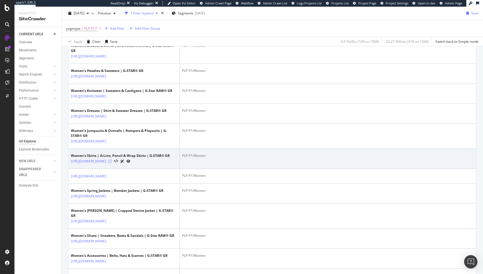
click at [112, 163] on icon at bounding box center [109, 161] width 3 height 3
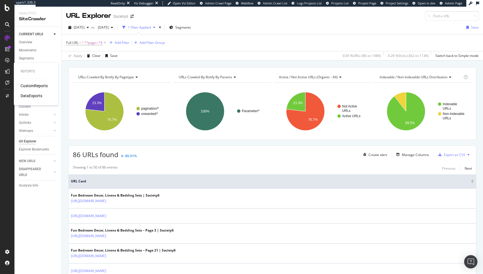
click at [29, 84] on div "CustomReports" at bounding box center [34, 86] width 27 height 6
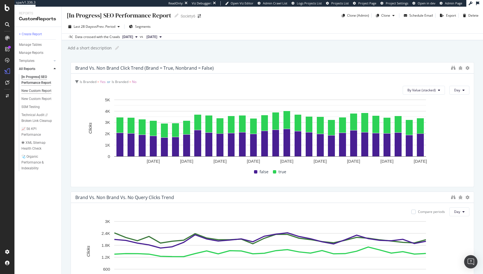
click at [36, 92] on div "New Custom Report" at bounding box center [36, 91] width 30 height 6
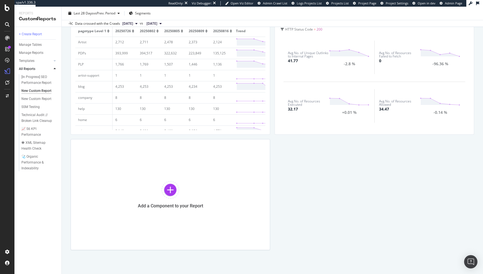
scroll to position [57, 0]
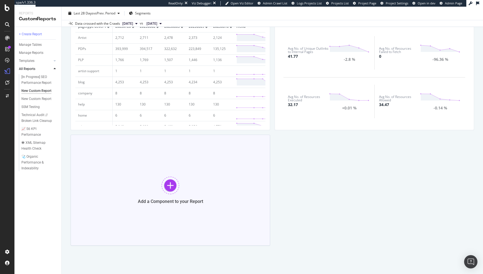
click at [182, 203] on div "Add a Component to your Report" at bounding box center [170, 201] width 65 height 5
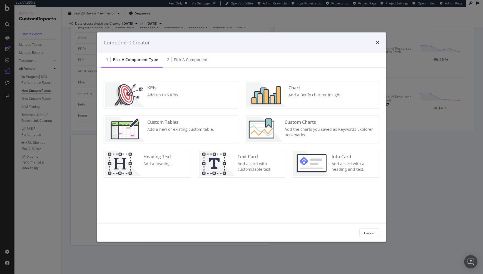
click at [304, 97] on div "Add a Botify chart or insight." at bounding box center [315, 95] width 53 height 6
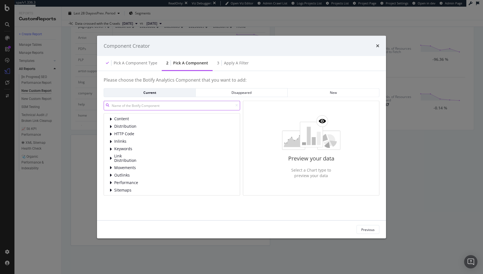
click at [156, 109] on input "modal" at bounding box center [172, 106] width 137 height 10
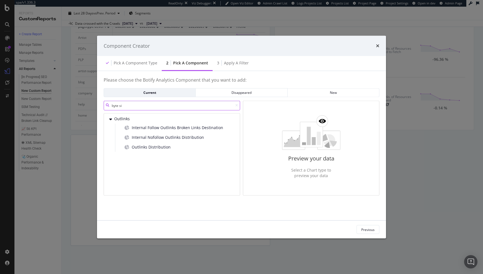
type input "byte siz"
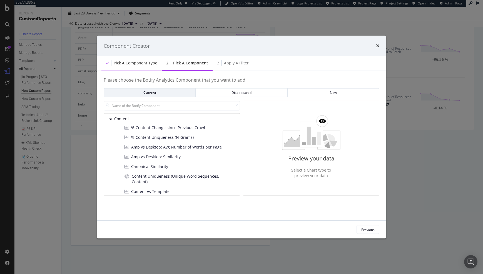
click at [129, 63] on div "Pick a Component type" at bounding box center [136, 63] width 44 height 6
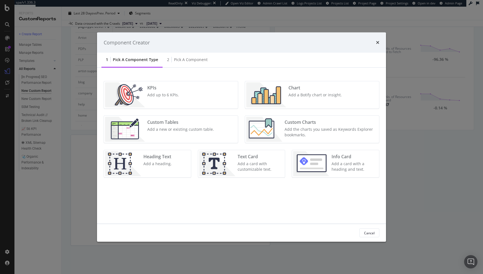
click at [185, 99] on div "KPIs Add up to 6 KPIs." at bounding box center [171, 94] width 134 height 27
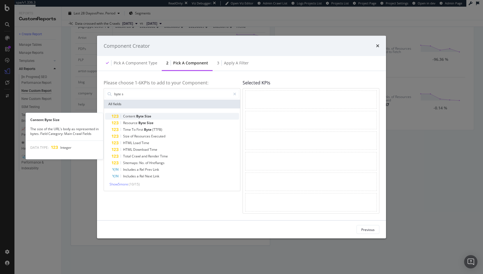
type input "byte s"
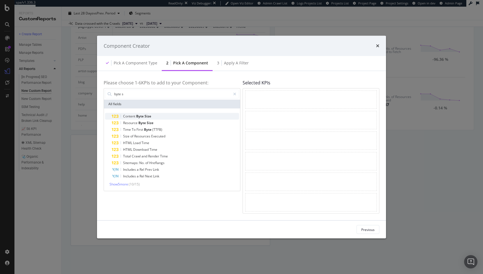
click at [135, 119] on div "Content Byte Size" at bounding box center [175, 116] width 127 height 7
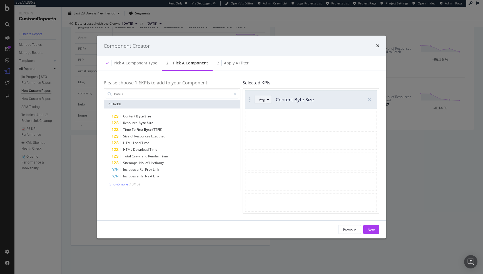
click at [266, 103] on div "Avg" at bounding box center [265, 100] width 13 height 8
click at [266, 109] on div "Avg" at bounding box center [264, 108] width 6 height 5
click at [206, 76] on div "Please choose 1- 6 KPIs to add to your Component: byte s All fields Content Byt…" at bounding box center [241, 146] width 289 height 150
click at [368, 229] on div "Next" at bounding box center [371, 229] width 7 height 5
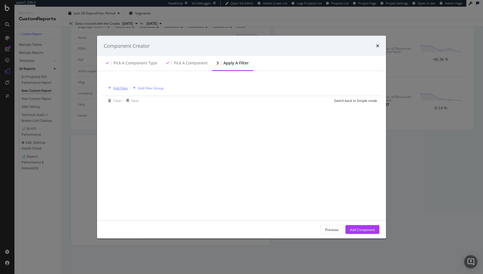
click at [119, 87] on div "Add Filter" at bounding box center [120, 88] width 15 height 5
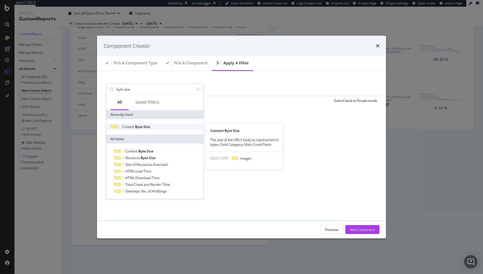
type input "byte size"
click at [157, 129] on div "Content Byte Size" at bounding box center [154, 126] width 95 height 7
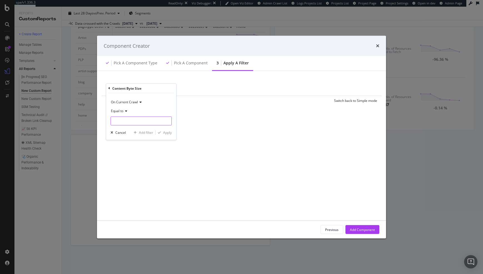
click at [131, 117] on input "modal" at bounding box center [141, 120] width 61 height 9
type input "0"
click at [168, 135] on div "Apply" at bounding box center [167, 132] width 9 height 5
click at [137, 63] on div "Pick a Component type" at bounding box center [136, 63] width 44 height 6
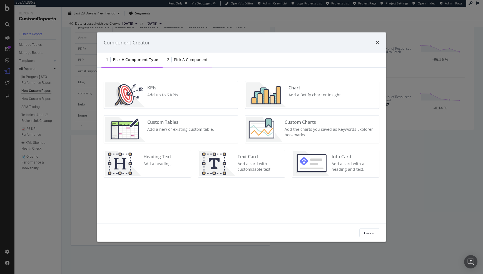
click at [177, 61] on div "Pick a Component" at bounding box center [191, 60] width 34 height 6
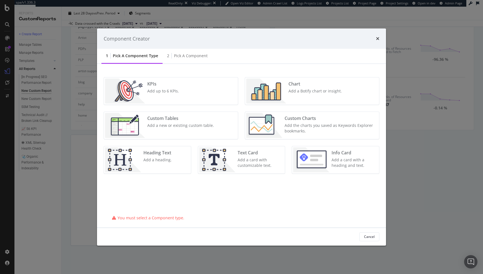
click at [169, 120] on div "Custom Tables" at bounding box center [180, 118] width 67 height 6
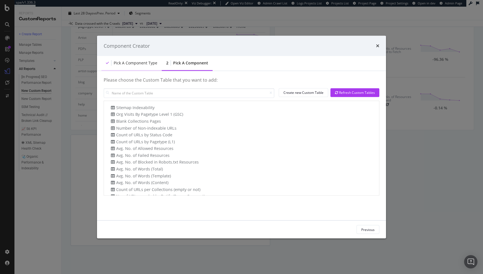
click at [134, 63] on div "Pick a Component type" at bounding box center [136, 63] width 44 height 6
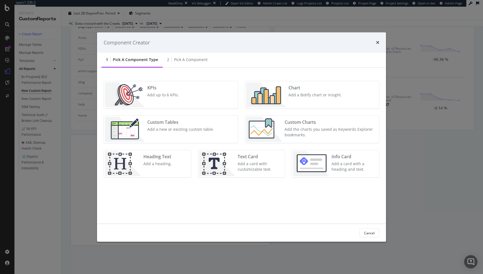
click at [161, 96] on div "Add up to 6 KPIs." at bounding box center [163, 95] width 32 height 6
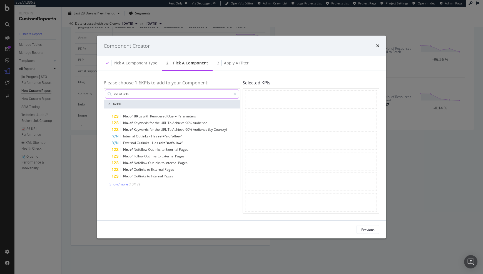
click at [125, 94] on input "no of urls" at bounding box center [172, 94] width 117 height 8
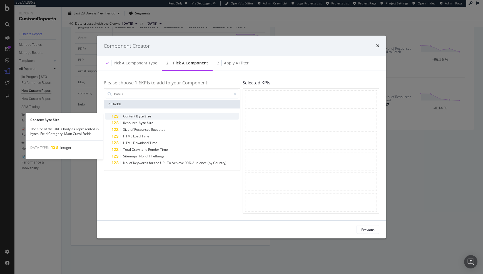
type input "byte si"
click at [142, 113] on div "Content Byte Size" at bounding box center [175, 116] width 127 height 7
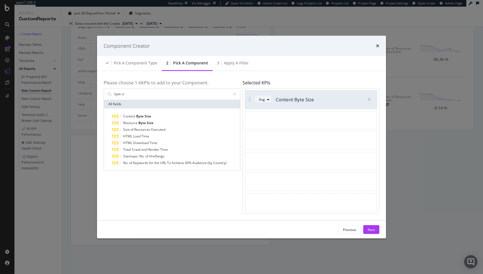
click at [264, 98] on div "Avg" at bounding box center [262, 99] width 6 height 3
click at [232, 62] on div "Apply a Filter" at bounding box center [236, 63] width 25 height 6
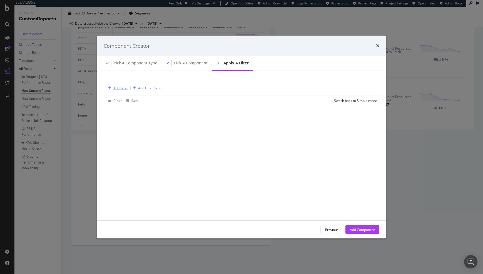
click at [115, 87] on div "Add Filter" at bounding box center [120, 88] width 15 height 5
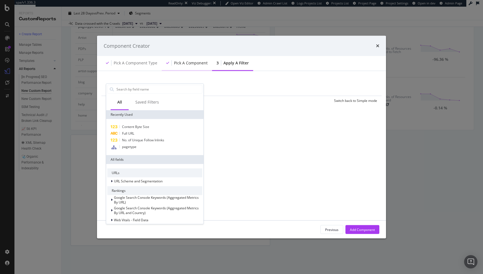
click at [193, 68] on div "Pick a Component" at bounding box center [187, 63] width 50 height 15
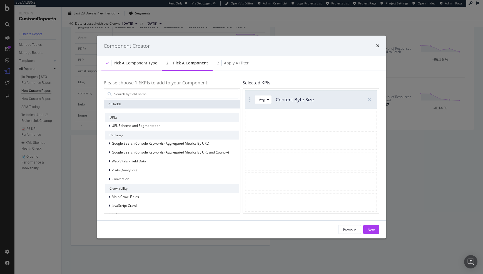
click at [127, 61] on div "Pick a Component type" at bounding box center [136, 63] width 44 height 6
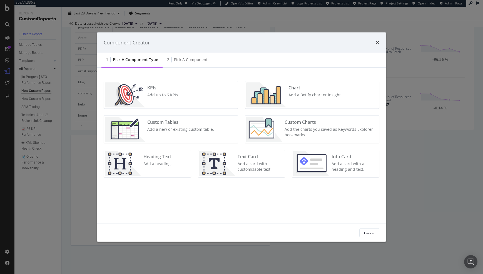
click at [316, 130] on div "Add the charts you saved as Keywords Explorer bookmarks." at bounding box center [330, 132] width 91 height 11
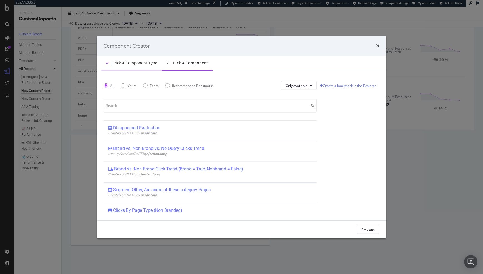
click at [141, 61] on div "Pick a Component type" at bounding box center [136, 63] width 44 height 6
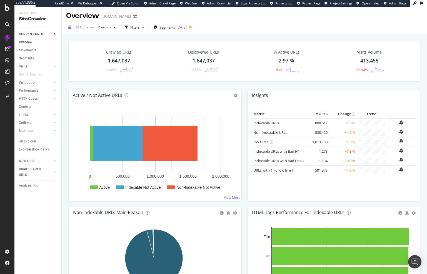
click at [91, 31] on div "[DATE]" at bounding box center [78, 27] width 25 height 8
click at [92, 49] on div "[DATE]" at bounding box center [89, 47] width 30 height 5
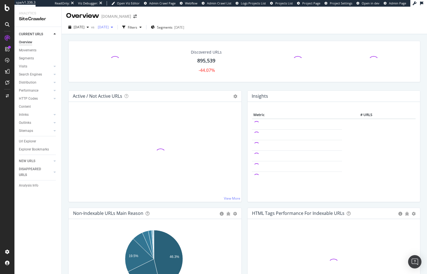
click at [109, 27] on span "[DATE]" at bounding box center [102, 27] width 13 height 5
click at [130, 64] on div "[DATE] 943K URLs" at bounding box center [137, 68] width 66 height 8
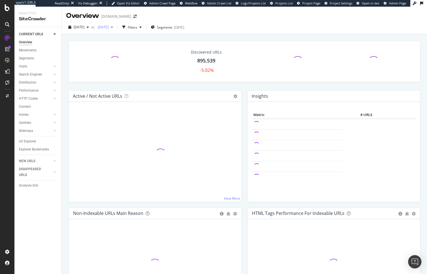
click at [109, 27] on span "[DATE]" at bounding box center [102, 27] width 13 height 5
click at [131, 58] on div "[DATE]" at bounding box center [123, 57] width 30 height 5
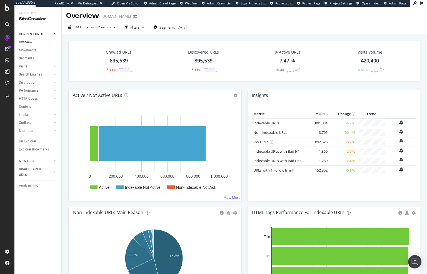
click at [297, 88] on div "Crawled URLs 895,539 -5.11% Discovered URLs 895,539 -5.11% % Active URLs 7.47 %…" at bounding box center [245, 65] width 358 height 49
click at [158, 66] on div "Crawled URLs 895,539 -5.11%" at bounding box center [119, 61] width 84 height 29
click at [28, 59] on div "Segments" at bounding box center [26, 59] width 15 height 6
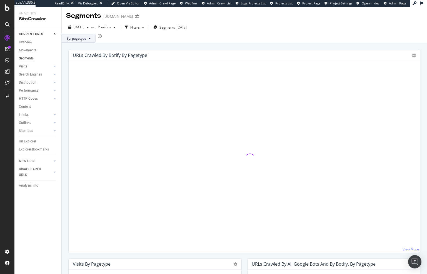
click at [86, 41] on span "By: pagetype" at bounding box center [76, 38] width 20 height 5
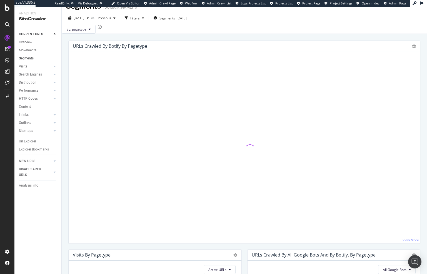
scroll to position [7, 0]
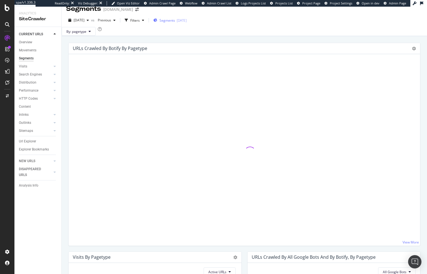
click at [175, 22] on span "Segments" at bounding box center [168, 20] width 16 height 5
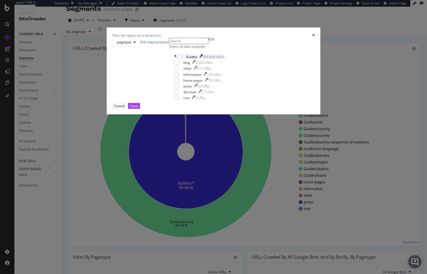
click at [175, 59] on icon "modal" at bounding box center [176, 56] width 2 height 5
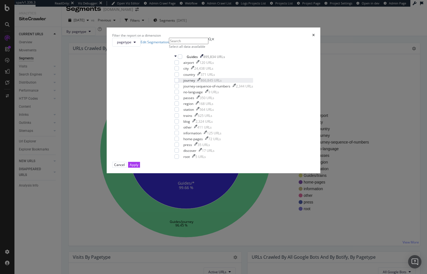
click at [184, 83] on div "journey" at bounding box center [190, 80] width 12 height 5
click at [138, 167] on div "Apply" at bounding box center [134, 165] width 9 height 5
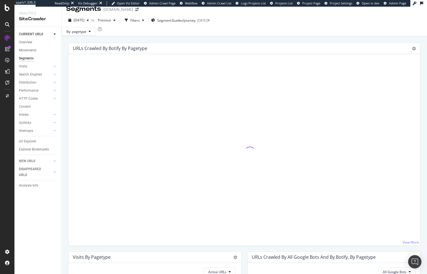
click at [413, 54] on div "URLs Crawled By Botify By pagetype Sunburst Treemap Table Expand Export as CSV …" at bounding box center [245, 48] width 352 height 11
click at [412, 51] on icon at bounding box center [414, 49] width 4 height 4
click at [363, 54] on div "URLs Crawled By Botify By pagetype Sunburst Treemap Table Expand Export as CSV …" at bounding box center [245, 48] width 352 height 11
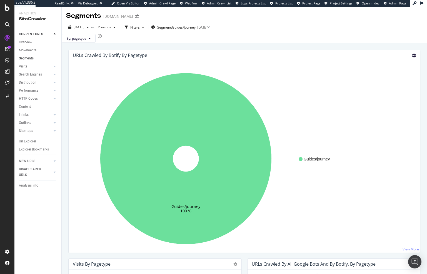
click at [412, 58] on icon at bounding box center [414, 56] width 4 height 4
click at [86, 41] on span "By: pagetype" at bounding box center [76, 38] width 20 height 5
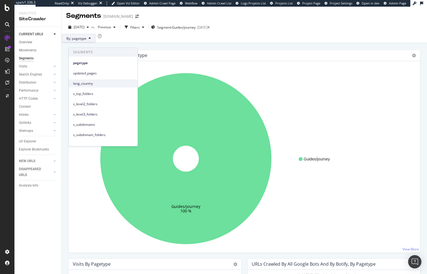
click at [87, 84] on span "lang_country" at bounding box center [103, 83] width 60 height 5
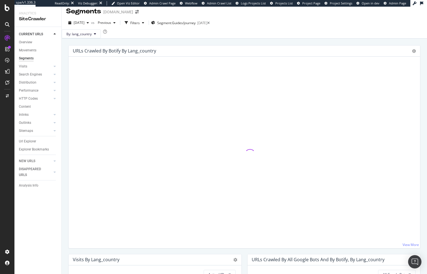
scroll to position [5, 0]
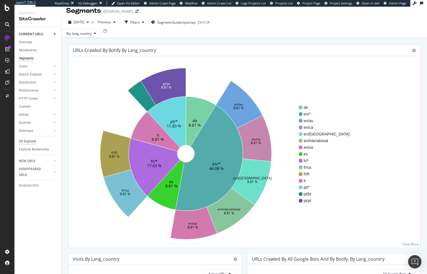
click at [27, 141] on div "Url Explorer" at bounding box center [27, 142] width 17 height 6
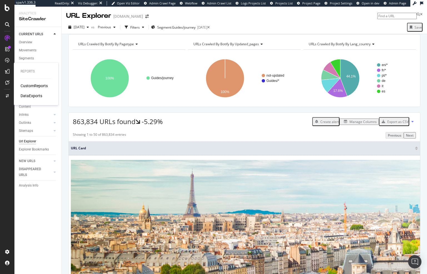
click at [37, 86] on div "CustomReports" at bounding box center [34, 86] width 27 height 6
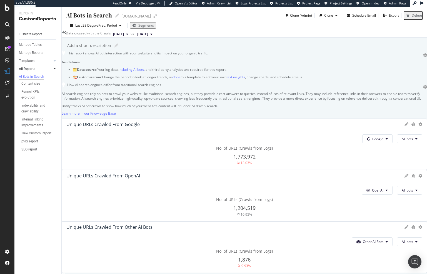
click at [38, 34] on div "+ Create Report" at bounding box center [30, 34] width 23 height 6
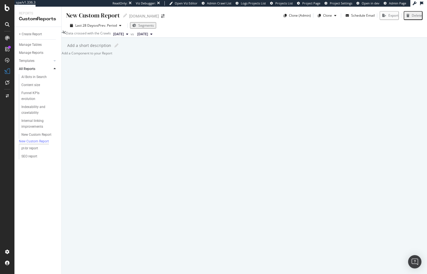
click at [188, 56] on div "Add a Component to your Report" at bounding box center [245, 53] width 366 height 5
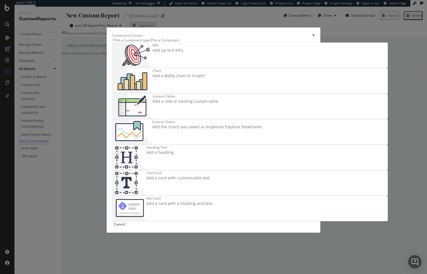
click at [157, 68] on div "KPIs Add up to 6 KPIs." at bounding box center [250, 55] width 275 height 25
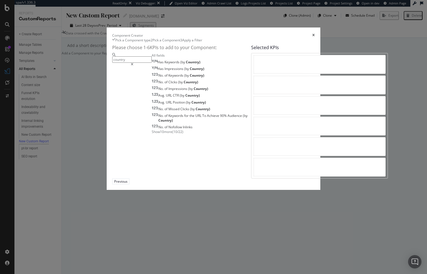
click at [112, 63] on input "country" at bounding box center [131, 59] width 39 height 6
type input "p"
type input "pagetype"
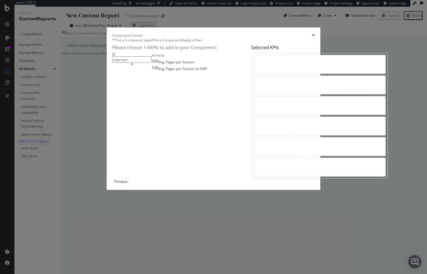
click at [112, 63] on input "pagetype" at bounding box center [131, 59] width 39 height 6
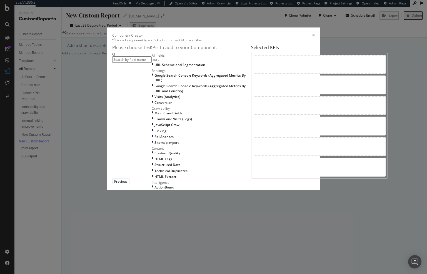
click at [112, 43] on div "Pick a Component type" at bounding box center [131, 40] width 38 height 5
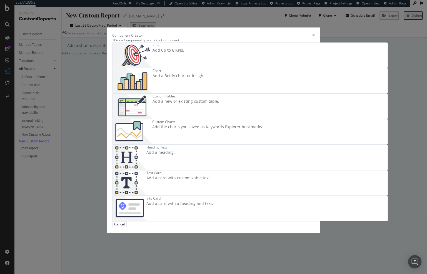
click at [163, 119] on div "Custom Tables Add a new or existing custom table." at bounding box center [186, 106] width 67 height 25
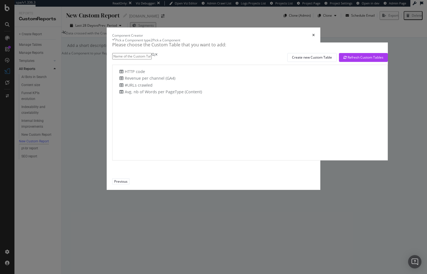
click at [123, 60] on input "modal" at bounding box center [131, 56] width 39 height 6
type input "country"
click at [115, 43] on div "Pick a Component type" at bounding box center [132, 40] width 35 height 5
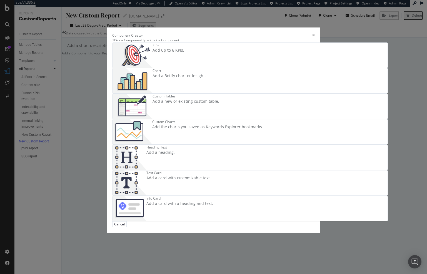
click at [153, 53] on div "Add up to 6 KPIs." at bounding box center [169, 51] width 32 height 6
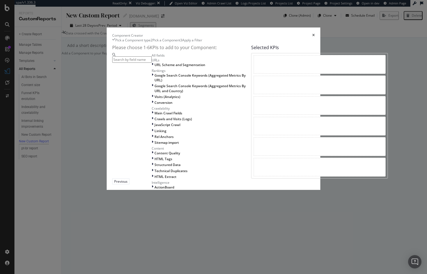
click at [115, 43] on div "Pick a Component type" at bounding box center [132, 40] width 35 height 5
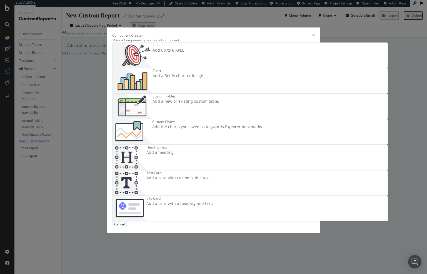
click at [163, 68] on div "KPIs Add up to 6 KPIs." at bounding box center [250, 55] width 275 height 25
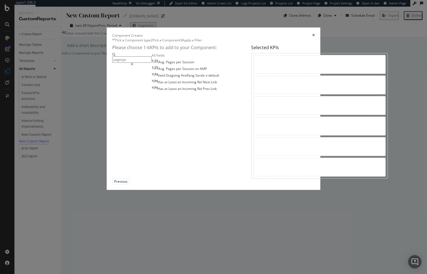
type input "pagetyp"
click at [51, 190] on div "Component Creator Pick a Component type 2 Pick a Component 3 Apply a Filter Ple…" at bounding box center [213, 137] width 427 height 274
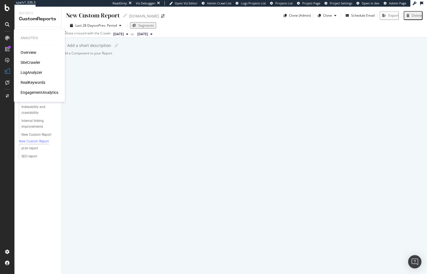
click at [33, 61] on div "SiteCrawler" at bounding box center [31, 63] width 20 height 6
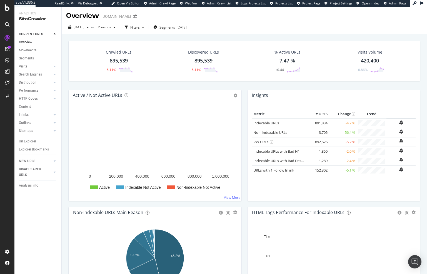
scroll to position [65, 0]
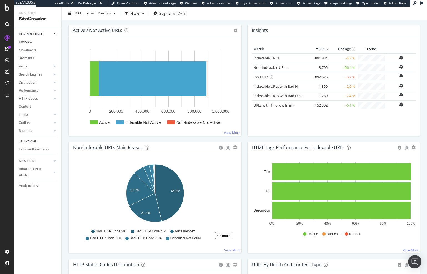
click at [31, 140] on div "Url Explorer" at bounding box center [27, 142] width 17 height 6
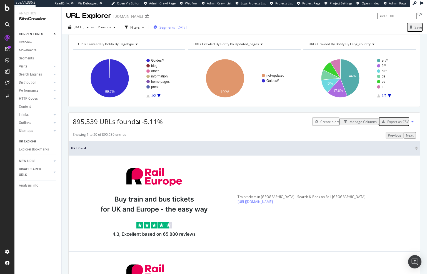
click at [175, 27] on span "Segments" at bounding box center [168, 27] width 16 height 5
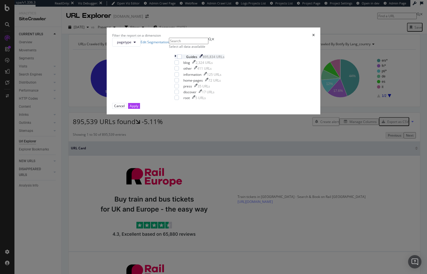
click at [175, 59] on icon "modal" at bounding box center [176, 56] width 2 height 5
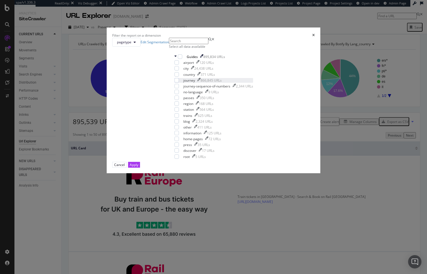
click at [184, 83] on div "journey" at bounding box center [190, 80] width 12 height 5
click at [138, 168] on div "Apply" at bounding box center [134, 164] width 9 height 5
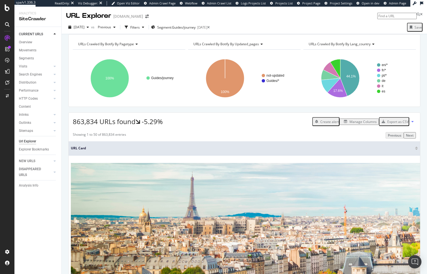
click at [358, 46] on span "URLs Crawled By Botify By lang_country" at bounding box center [340, 44] width 62 height 5
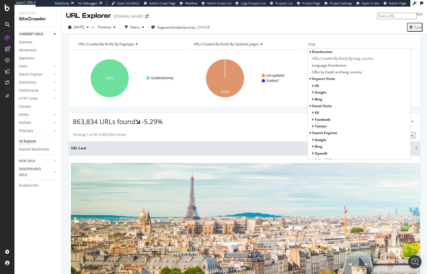
type input "lang"
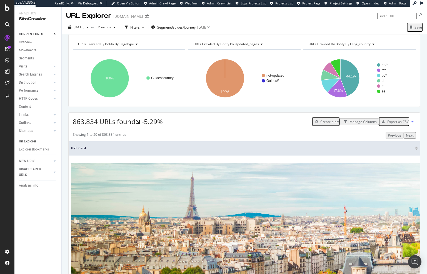
click at [117, 49] on div "URLs Crawled By Botify By pagetype" at bounding box center [128, 44] width 103 height 9
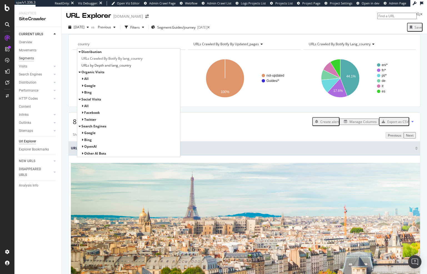
type input "country"
